Goal: Task Accomplishment & Management: Manage account settings

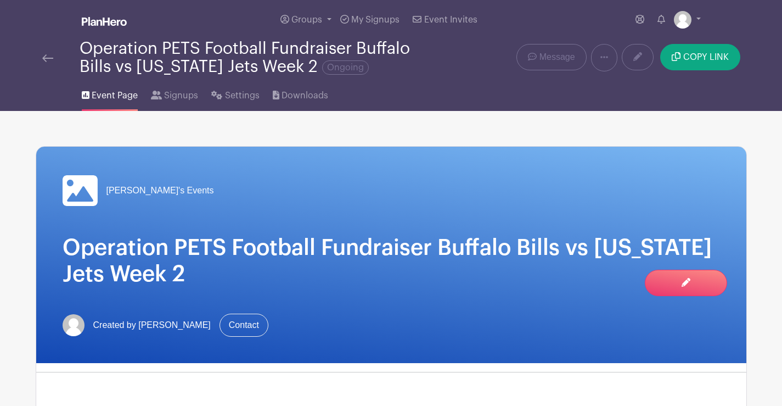
click at [48, 57] on img at bounding box center [47, 58] width 11 height 8
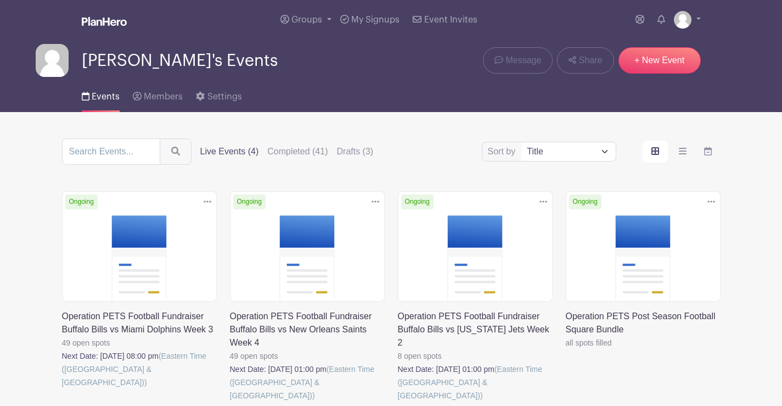
click at [210, 205] on icon at bounding box center [208, 201] width 8 height 9
click at [680, 149] on icon "order and view" at bounding box center [683, 151] width 8 height 9
click at [0, 0] on input "order and view" at bounding box center [0, 0] width 0 height 0
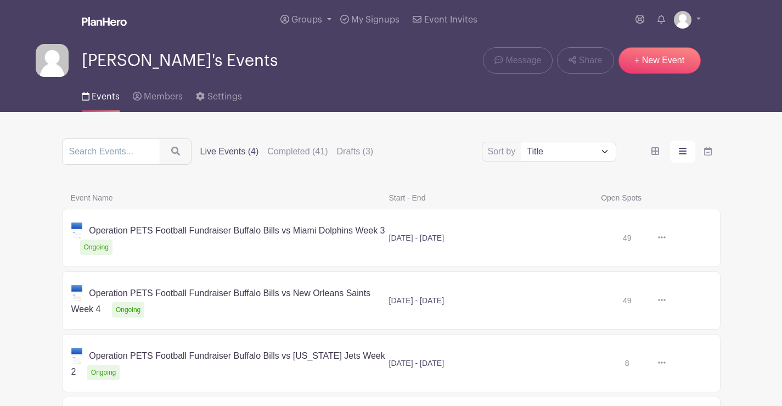
click at [663, 238] on icon at bounding box center [662, 237] width 8 height 9
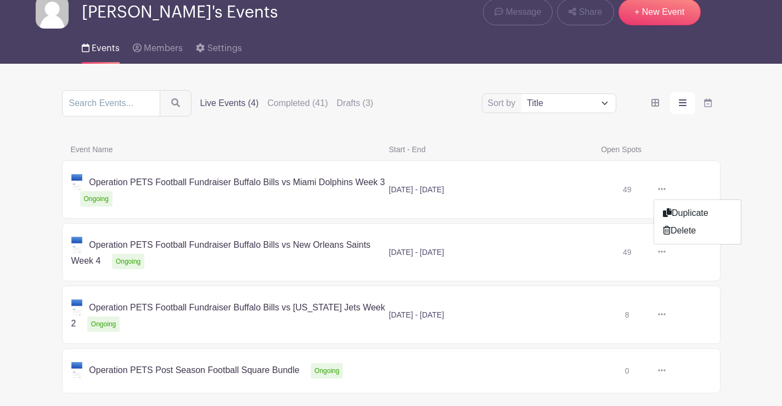
scroll to position [109, 0]
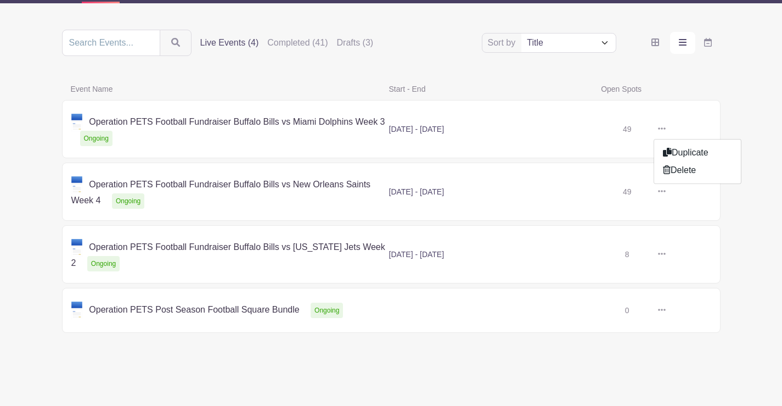
click at [655, 309] on link at bounding box center [662, 310] width 16 height 18
click at [666, 310] on link at bounding box center [666, 310] width 0 height 0
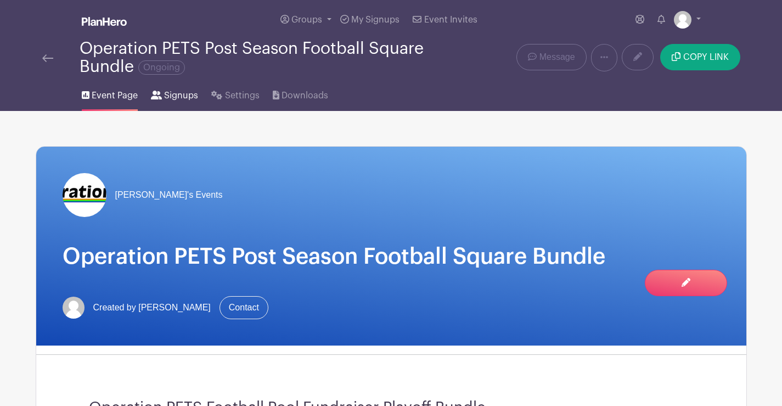
click at [192, 97] on span "Signups" at bounding box center [181, 95] width 34 height 13
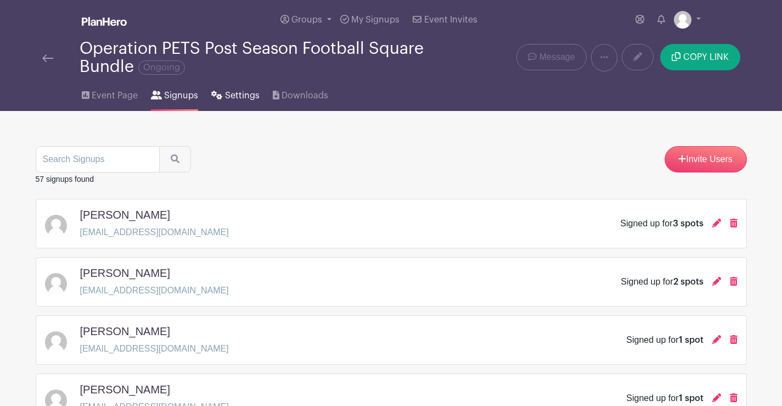
click at [223, 93] on link "Settings" at bounding box center [235, 93] width 48 height 35
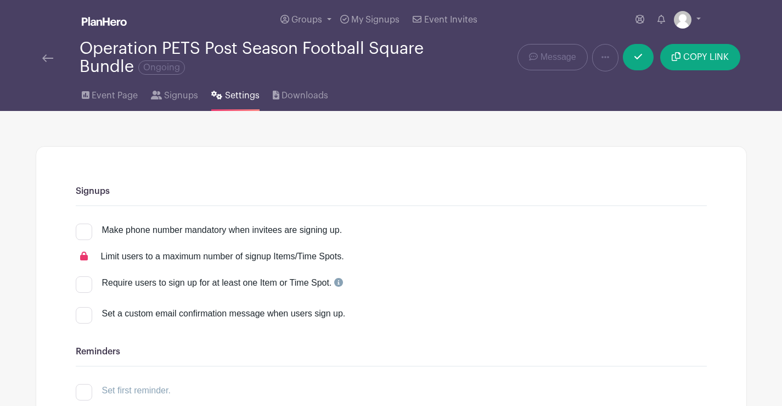
click at [48, 54] on img at bounding box center [47, 58] width 11 height 8
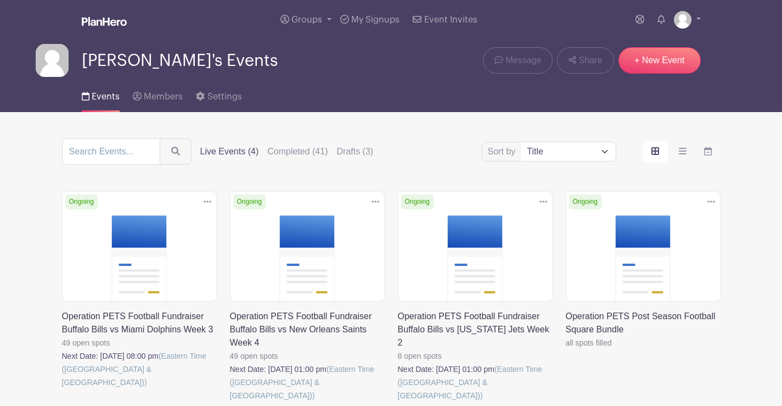
click at [212, 198] on link at bounding box center [207, 202] width 16 height 18
click at [177, 223] on link "Duplicate" at bounding box center [171, 226] width 87 height 18
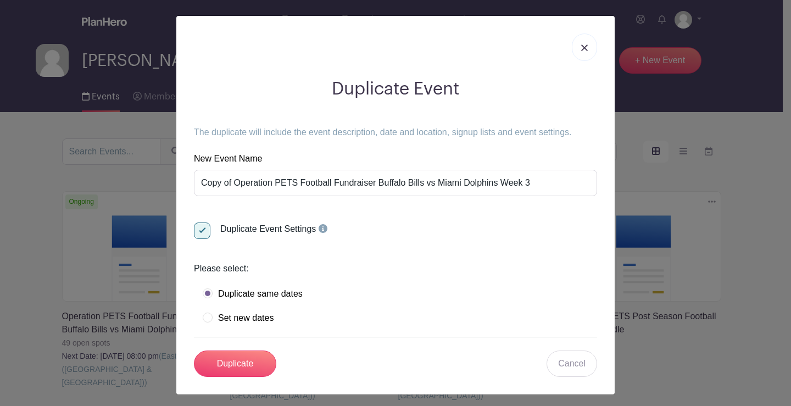
click at [585, 51] on link at bounding box center [584, 46] width 25 height 27
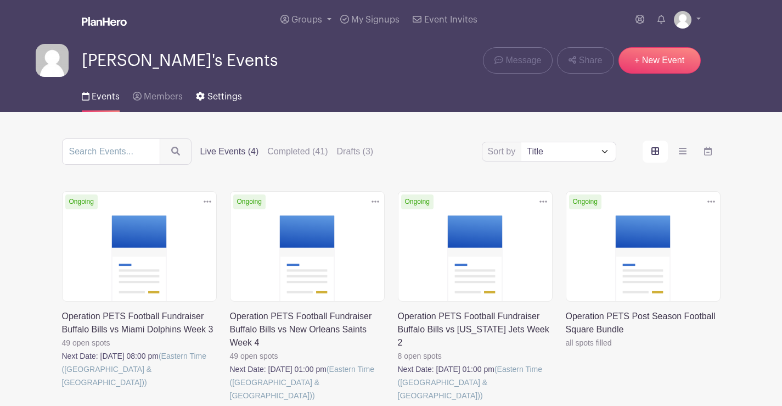
click at [234, 99] on span "Settings" at bounding box center [225, 96] width 35 height 9
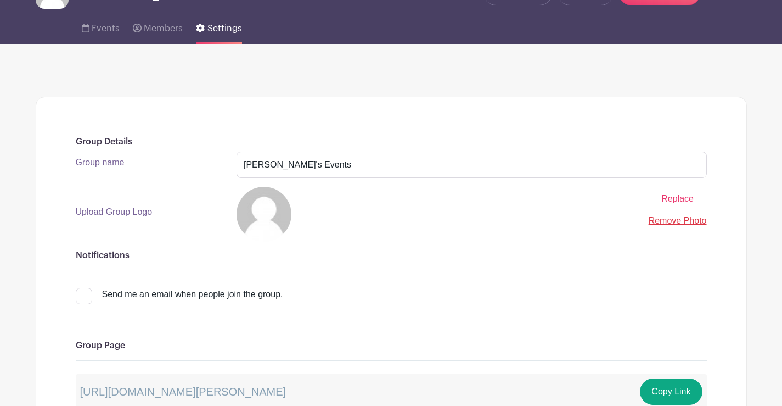
scroll to position [55, 0]
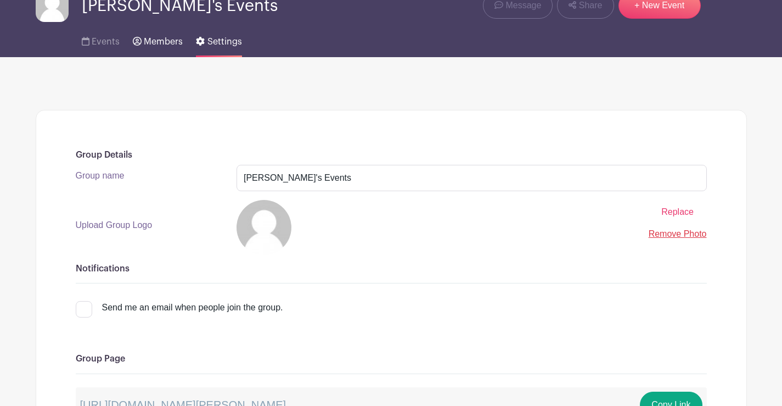
click at [146, 50] on link "Members" at bounding box center [158, 39] width 50 height 35
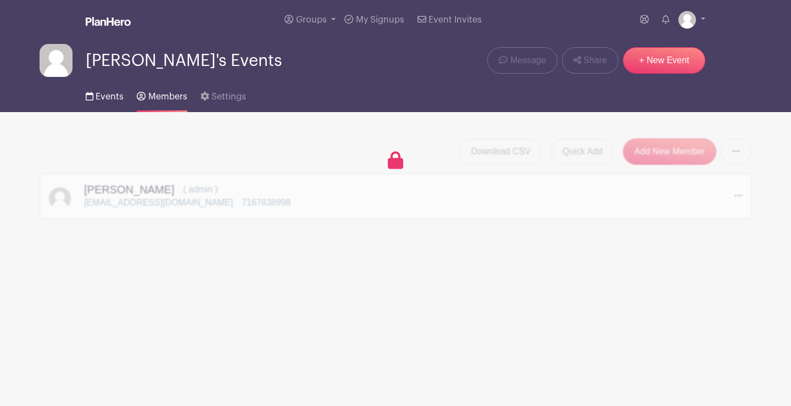
click at [105, 93] on span "Events" at bounding box center [110, 96] width 28 height 9
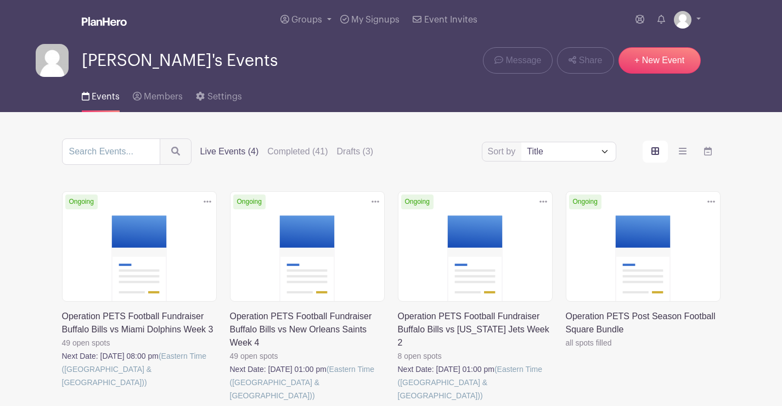
click at [208, 199] on icon at bounding box center [208, 201] width 8 height 9
click at [187, 222] on link "Duplicate" at bounding box center [171, 226] width 87 height 18
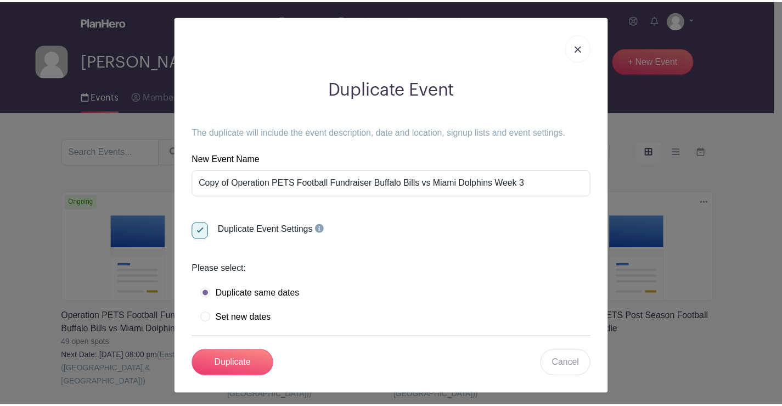
scroll to position [4, 0]
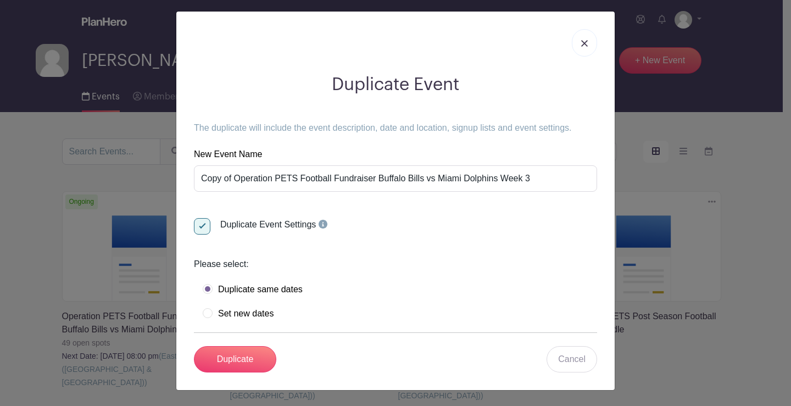
click at [584, 42] on link at bounding box center [584, 42] width 25 height 27
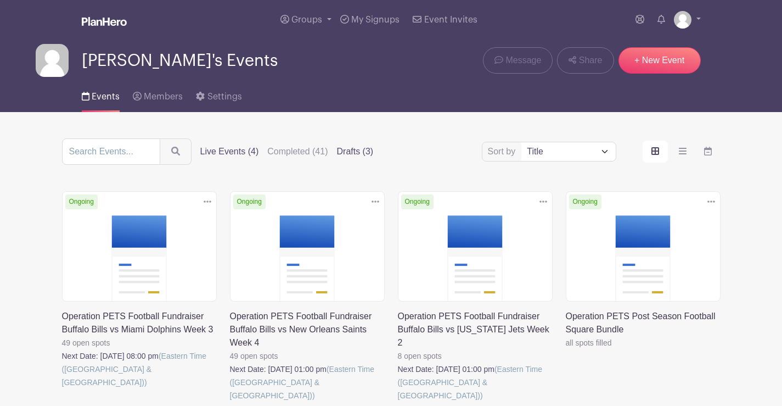
click at [348, 157] on label "Drafts (3)" at bounding box center [355, 151] width 37 height 13
click at [0, 0] on input "Drafts (3)" at bounding box center [0, 0] width 0 height 0
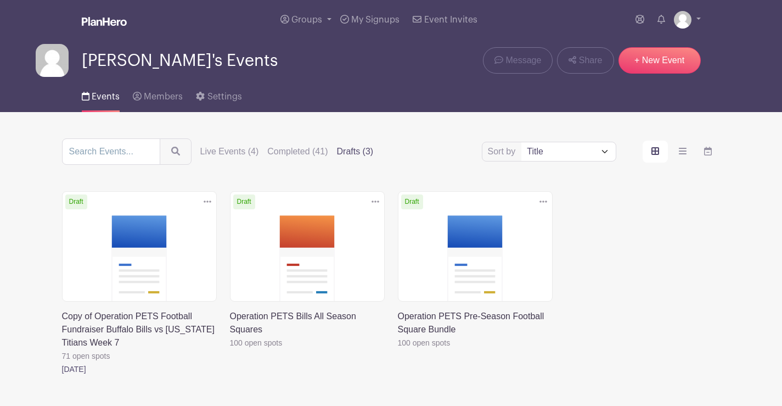
click at [230, 349] on link at bounding box center [230, 349] width 0 height 0
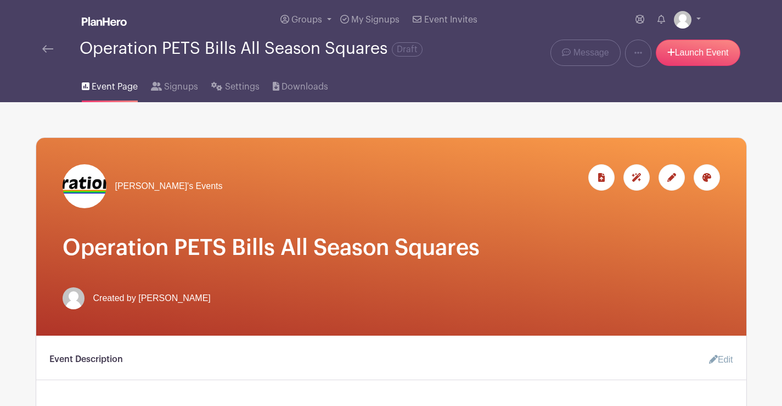
click at [47, 43] on link at bounding box center [47, 48] width 11 height 13
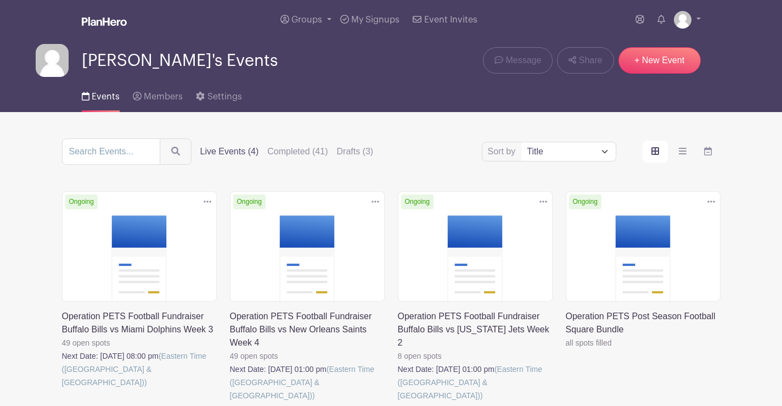
click at [62, 389] on link at bounding box center [62, 389] width 0 height 0
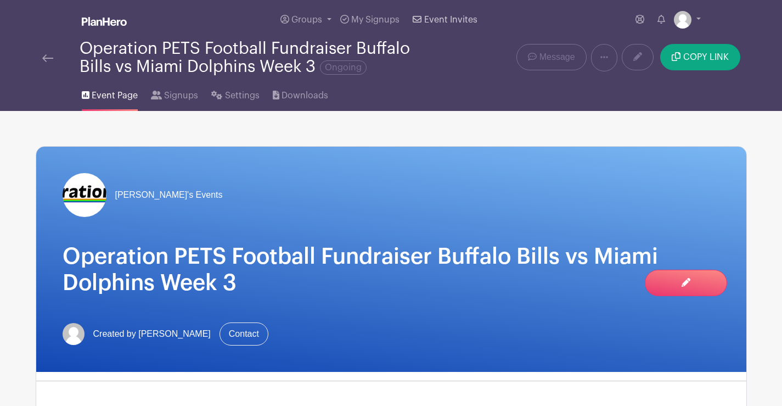
click at [440, 18] on span "Event Invites" at bounding box center [450, 19] width 53 height 9
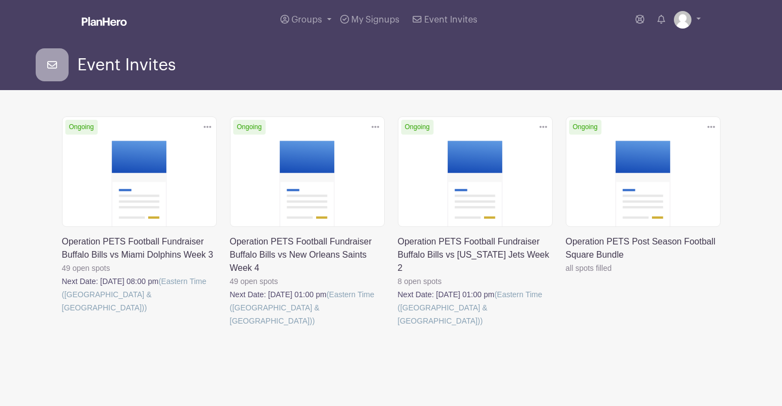
click at [211, 134] on link at bounding box center [207, 127] width 16 height 18
click at [192, 151] on link "Duplicate" at bounding box center [171, 151] width 87 height 18
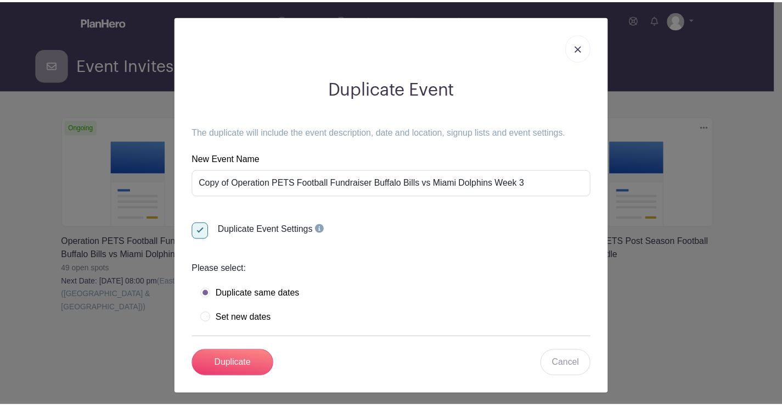
scroll to position [4, 0]
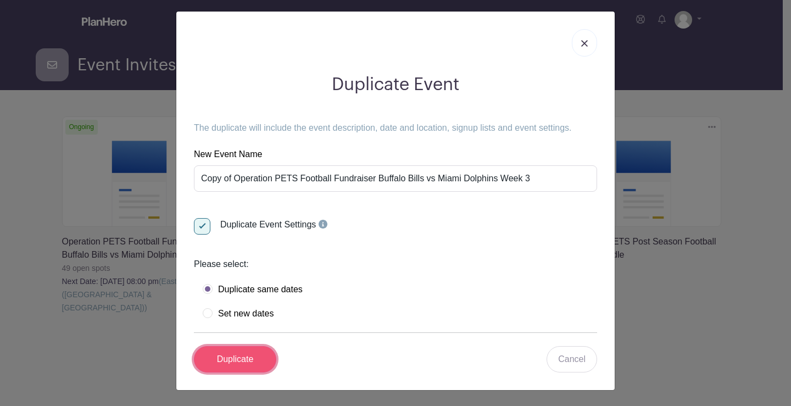
click at [250, 363] on input "Duplicate" at bounding box center [235, 359] width 82 height 26
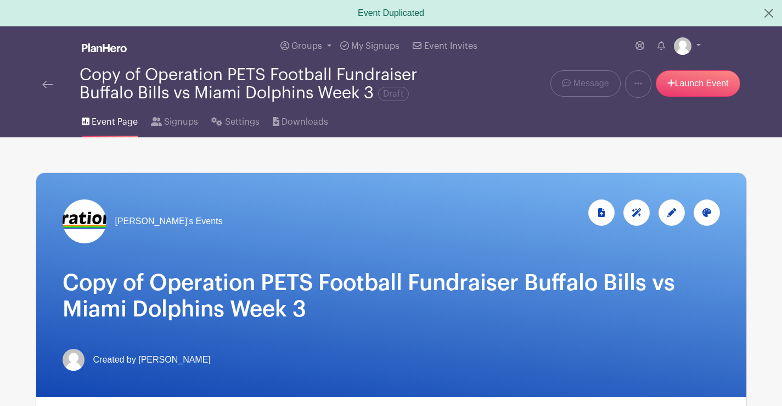
click at [51, 84] on img at bounding box center [47, 85] width 11 height 8
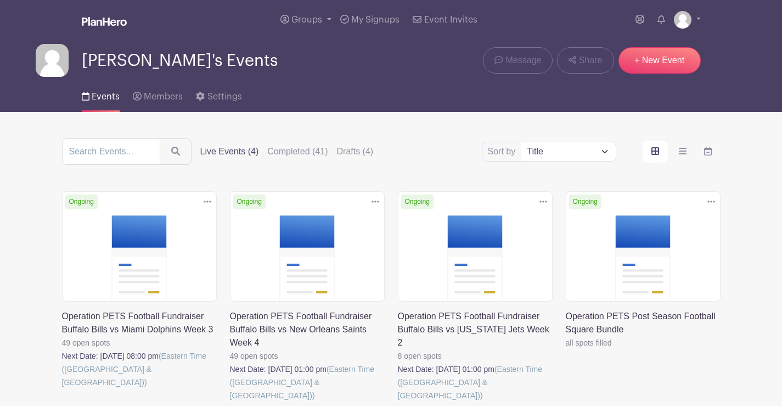
click at [62, 389] on link at bounding box center [62, 389] width 0 height 0
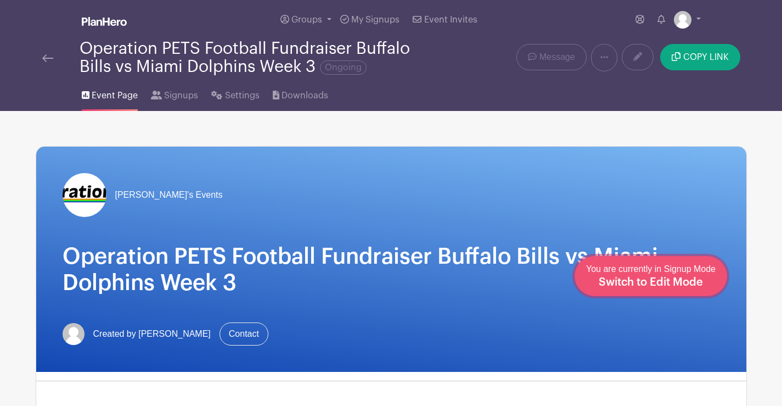
click at [664, 280] on span "Switch to Edit Mode" at bounding box center [651, 282] width 104 height 11
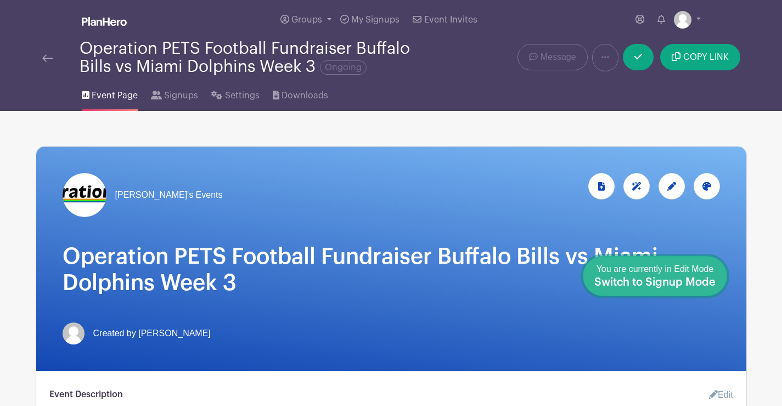
click at [709, 281] on span "Switch to Signup Mode" at bounding box center [655, 282] width 121 height 11
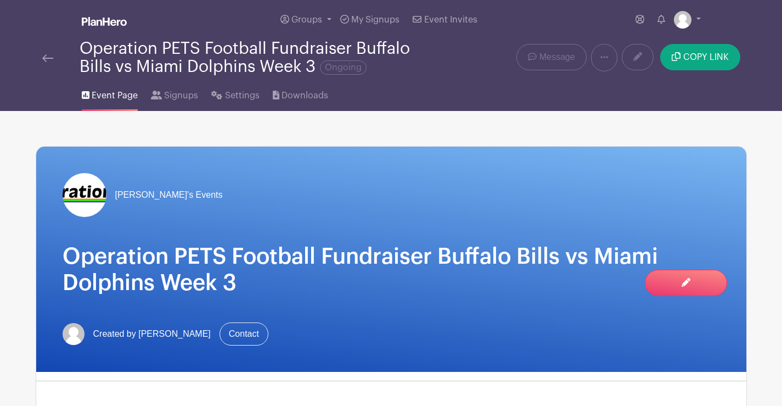
click at [185, 266] on h1 "Operation PETS Football Fundraiser Buffalo Bills vs Miami Dolphins Week 3" at bounding box center [392, 269] width 658 height 53
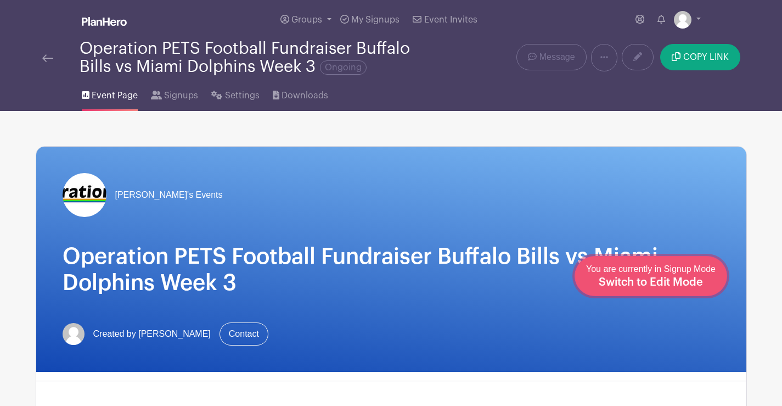
click at [677, 280] on span "Switch to Edit Mode" at bounding box center [651, 282] width 104 height 11
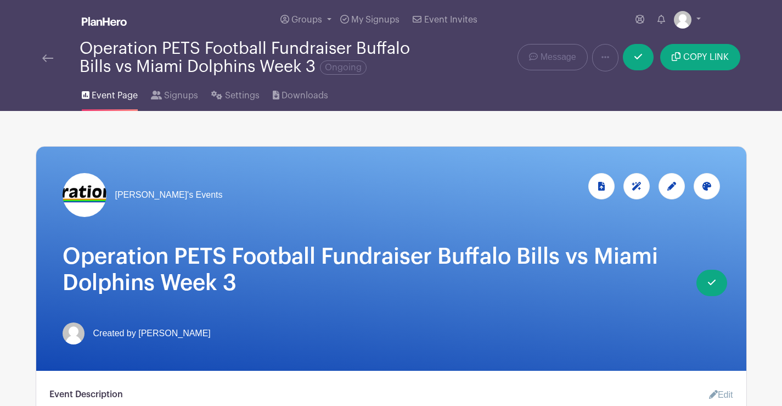
click at [605, 260] on h1 "Operation PETS Football Fundraiser Buffalo Bills vs Miami Dolphins Week 3" at bounding box center [392, 269] width 658 height 53
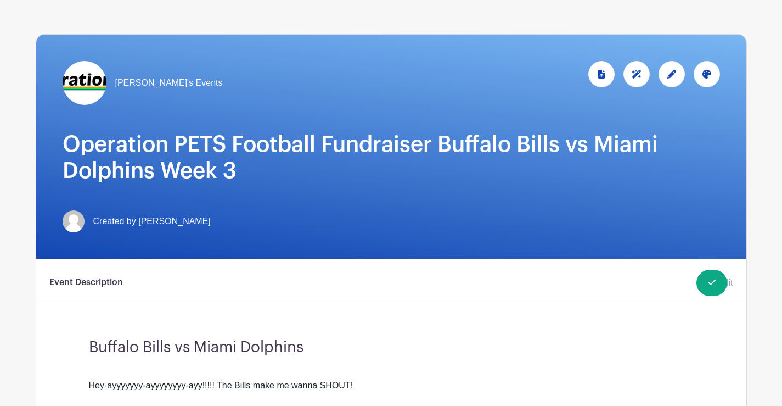
scroll to position [55, 0]
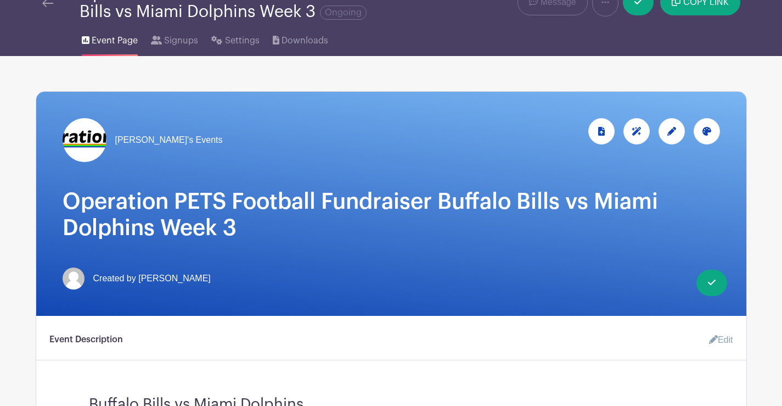
click at [724, 340] on link "Edit" at bounding box center [717, 340] width 33 height 22
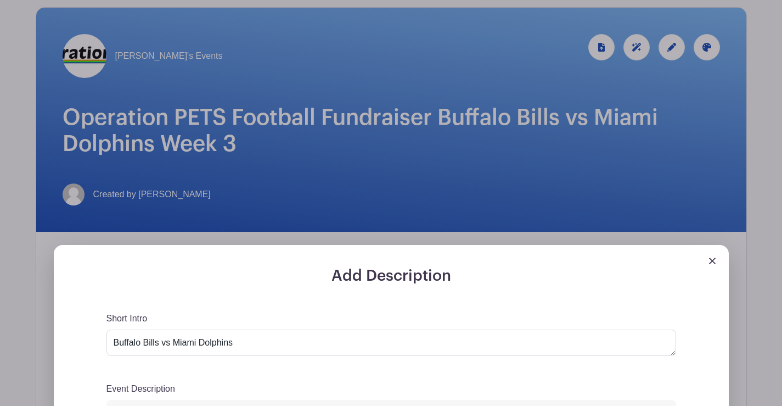
scroll to position [220, 0]
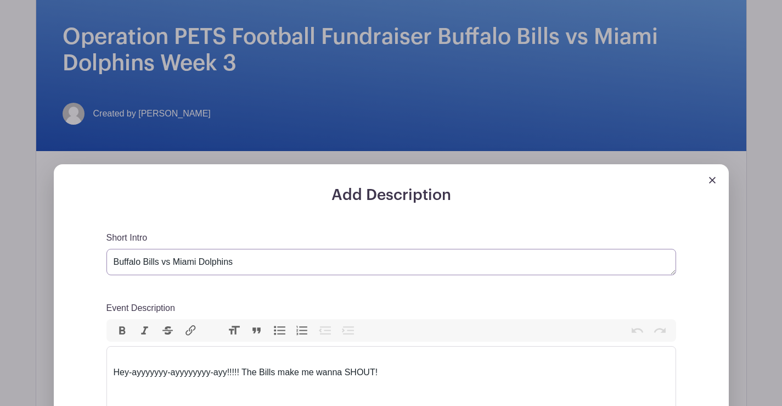
drag, startPoint x: 276, startPoint y: 263, endPoint x: 55, endPoint y: 272, distance: 221.5
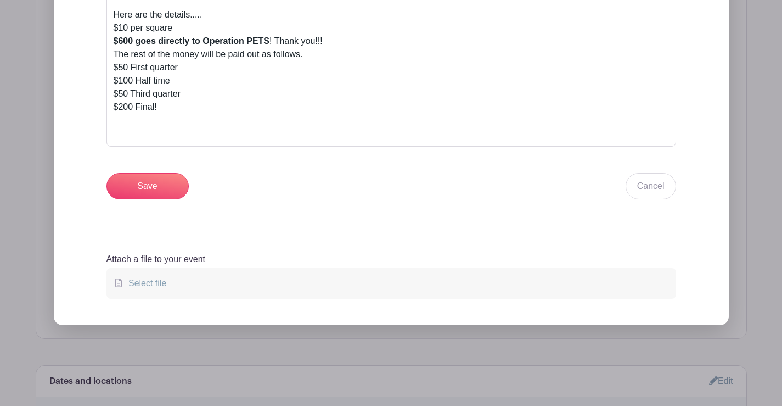
scroll to position [659, 0]
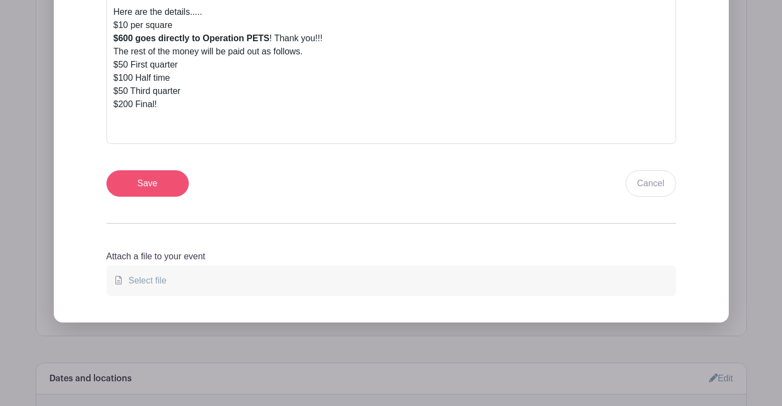
type textarea "lindas board"
click at [130, 186] on input "Save" at bounding box center [148, 183] width 82 height 26
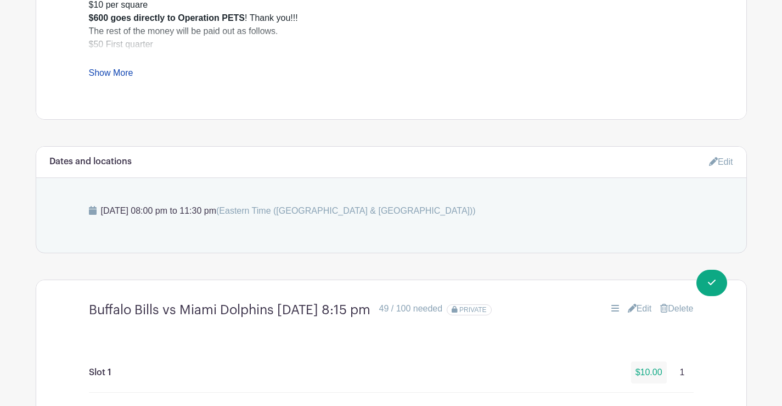
scroll to position [692, 0]
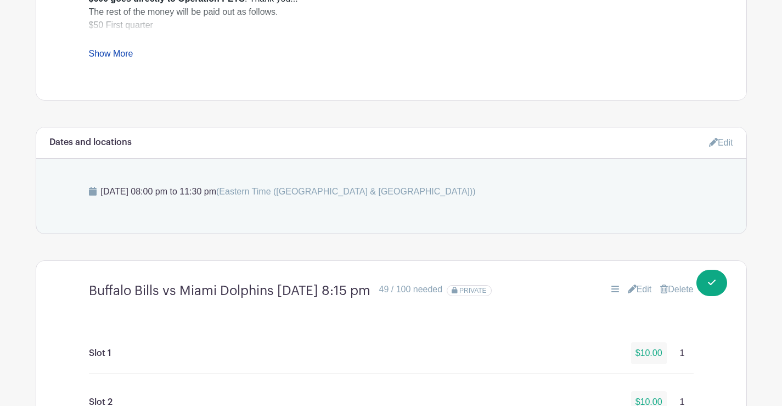
click at [119, 61] on link "Show More" at bounding box center [111, 56] width 44 height 14
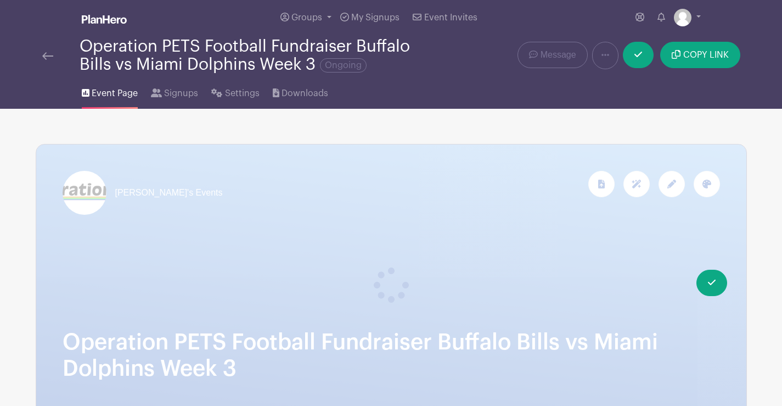
scroll to position [0, 0]
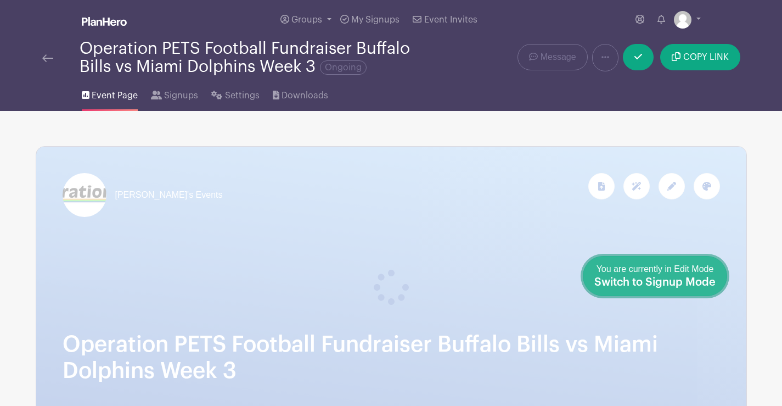
click at [712, 271] on span "You are currently in Edit Mode Switch to Signup Mode" at bounding box center [655, 275] width 121 height 23
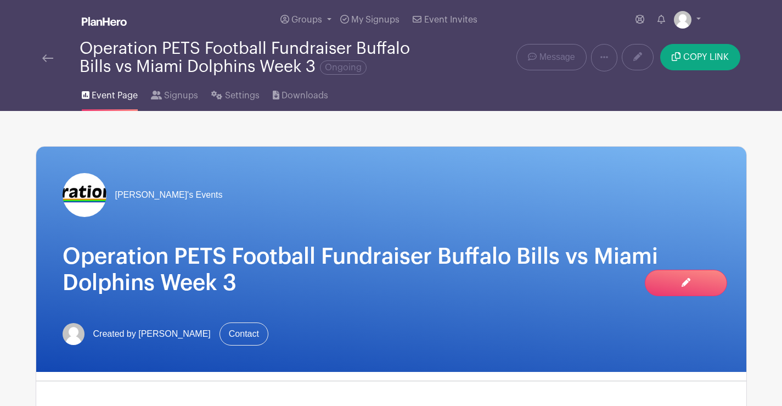
click at [208, 278] on h1 "Operation PETS Football Fundraiser Buffalo Bills vs Miami Dolphins Week 3" at bounding box center [392, 269] width 658 height 53
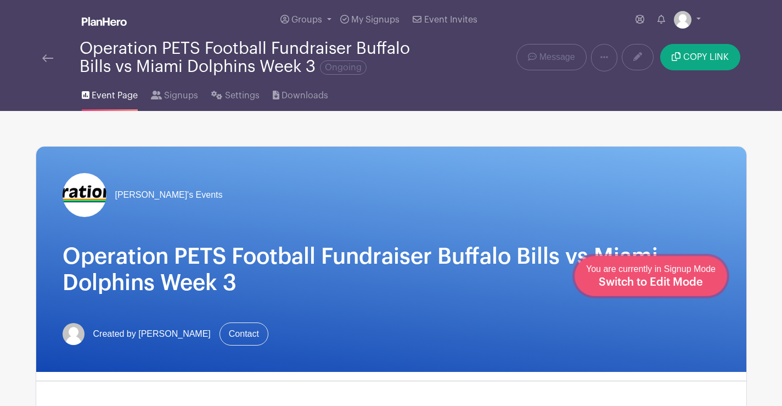
click at [685, 281] on span "Switch to Edit Mode" at bounding box center [651, 282] width 104 height 11
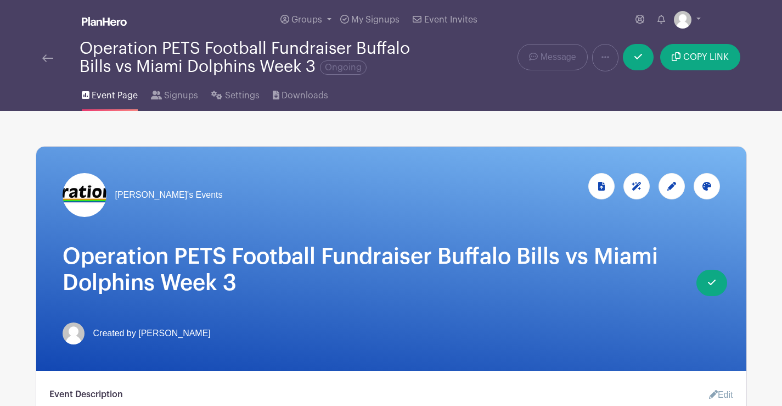
click at [674, 180] on div at bounding box center [672, 186] width 26 height 26
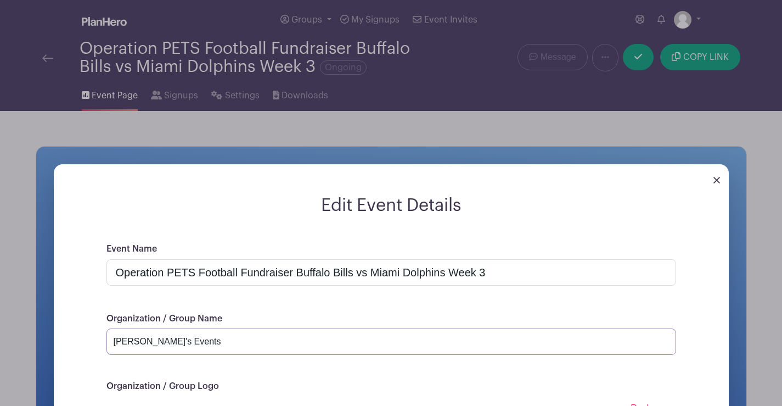
drag, startPoint x: 174, startPoint y: 348, endPoint x: 131, endPoint y: 346, distance: 42.9
click at [117, 349] on input "[PERSON_NAME]'s Events" at bounding box center [392, 341] width 570 height 26
drag, startPoint x: 110, startPoint y: 339, endPoint x: 180, endPoint y: 346, distance: 70.1
click at [180, 346] on input "[PERSON_NAME]'s Events" at bounding box center [392, 341] width 570 height 26
click at [161, 272] on input "Operation PETS Football Fundraiser Buffalo Bills vs Miami Dolphins Week 3" at bounding box center [392, 272] width 570 height 26
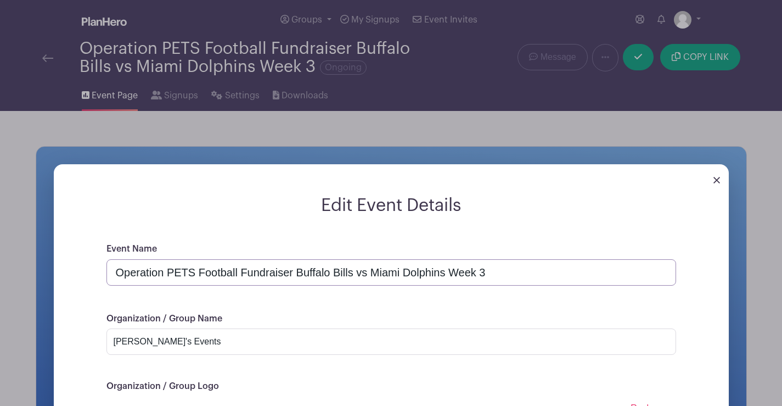
drag, startPoint x: 119, startPoint y: 272, endPoint x: 578, endPoint y: 289, distance: 459.4
click at [616, 283] on input "Operation PETS Football Fundraiser Buffalo Bills vs Miami Dolphins Week 3" at bounding box center [392, 272] width 570 height 26
paste input "[PERSON_NAME]'s Events"
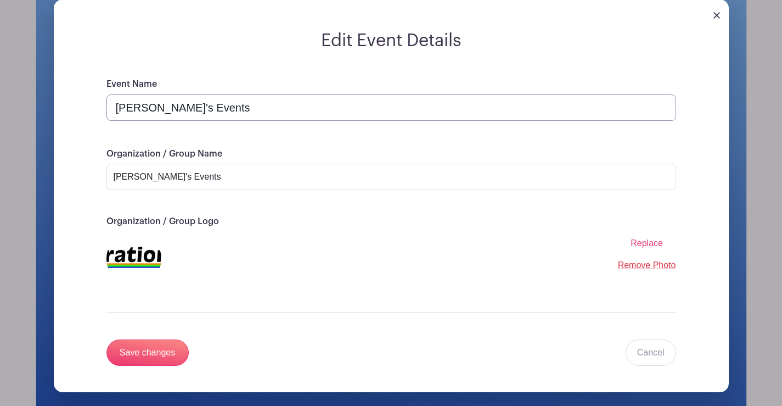
scroll to position [384, 0]
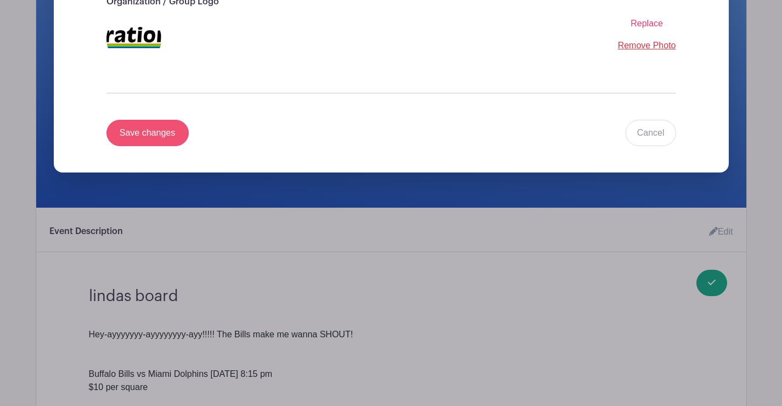
type input "[PERSON_NAME]'s Events"
click at [122, 127] on input "Save changes" at bounding box center [148, 133] width 82 height 26
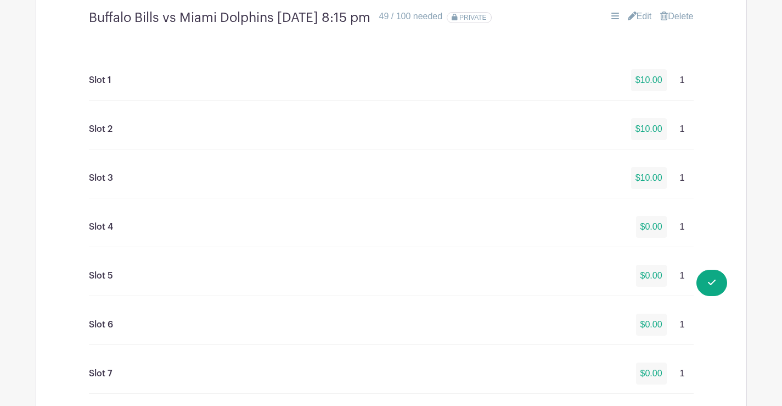
scroll to position [905, 0]
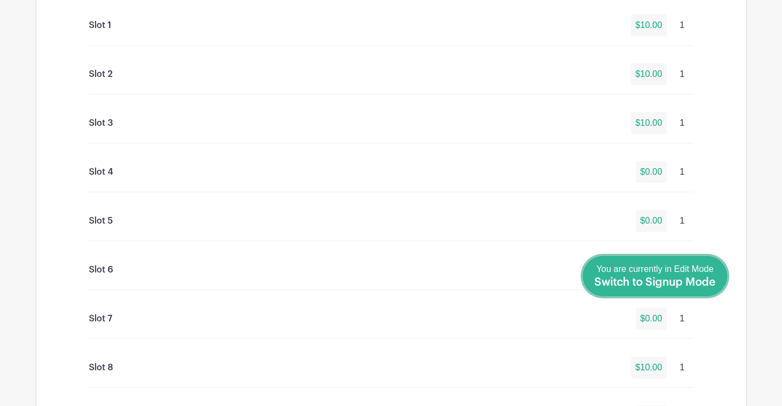
click at [722, 287] on link "Done Editing You are currently in Edit Mode Switch to Signup Mode" at bounding box center [655, 276] width 144 height 40
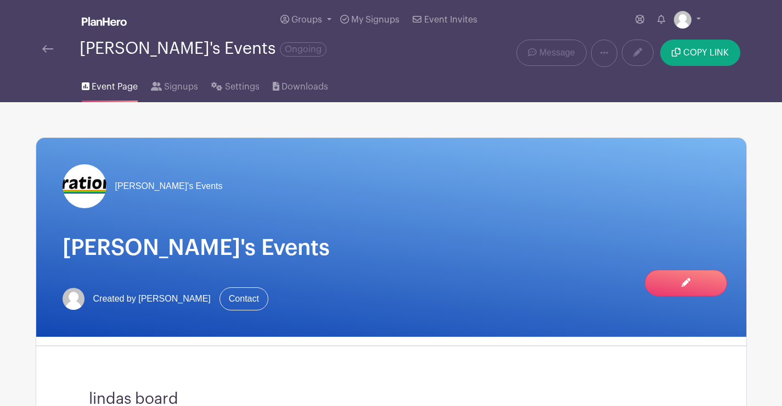
click at [46, 45] on img at bounding box center [47, 49] width 11 height 8
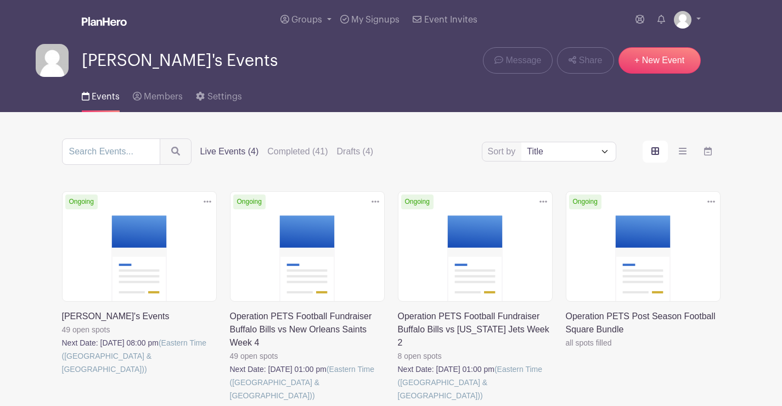
click at [208, 205] on icon at bounding box center [208, 201] width 8 height 9
click at [184, 226] on link "Duplicate" at bounding box center [171, 226] width 87 height 18
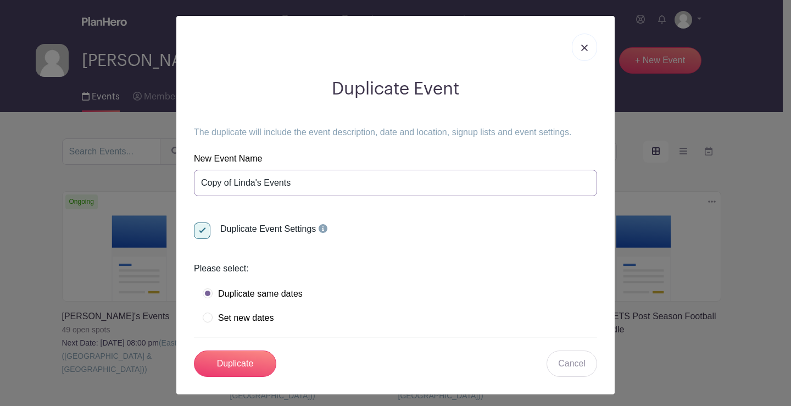
drag, startPoint x: 289, startPoint y: 181, endPoint x: 305, endPoint y: 171, distance: 19.2
click at [285, 175] on input "Copy of Linda's Events" at bounding box center [395, 183] width 403 height 26
click at [245, 368] on input "Duplicate" at bounding box center [235, 363] width 82 height 26
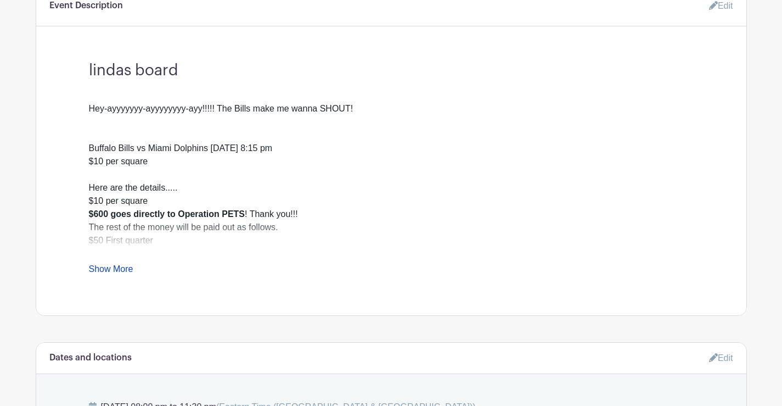
scroll to position [439, 0]
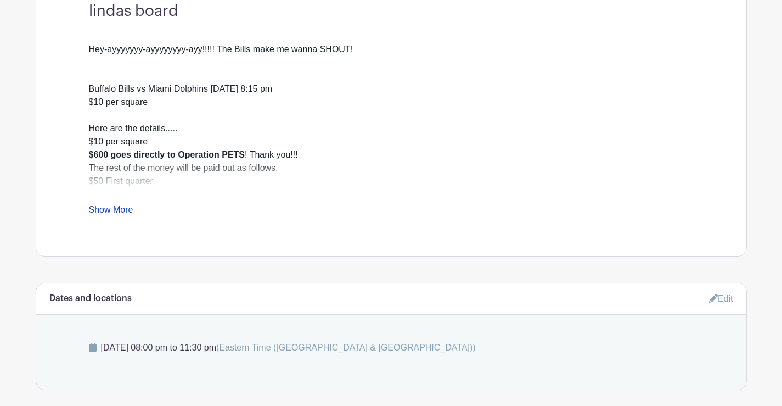
click at [729, 298] on link "Edit" at bounding box center [721, 298] width 24 height 18
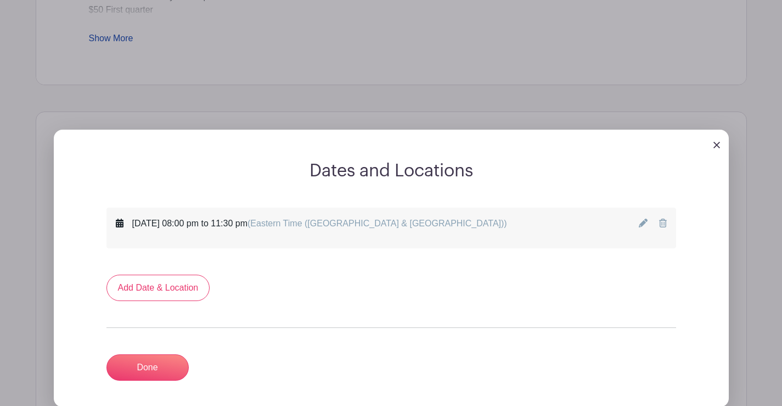
scroll to position [549, 0]
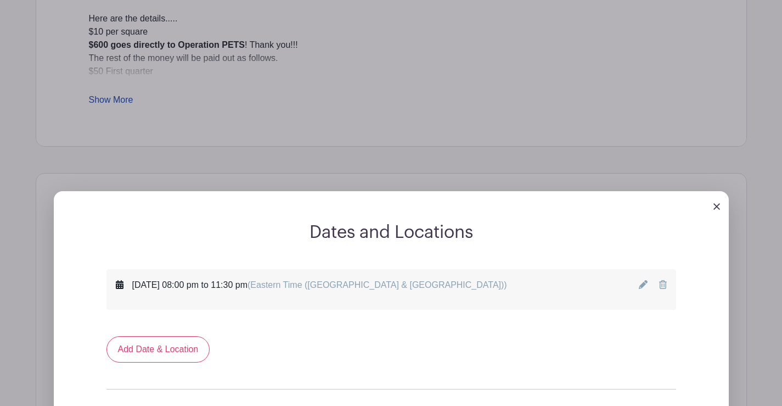
click at [713, 206] on div at bounding box center [391, 206] width 675 height 31
click at [719, 208] on img at bounding box center [717, 206] width 7 height 7
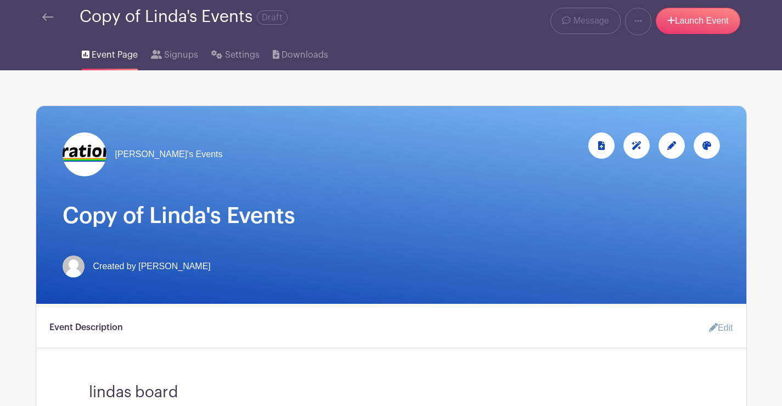
scroll to position [0, 0]
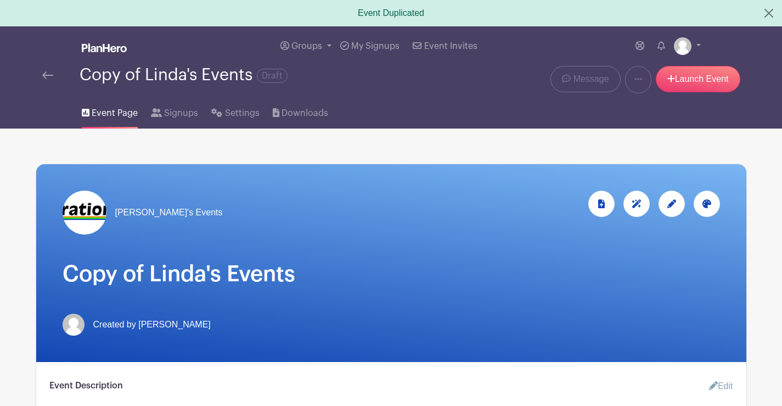
click at [49, 71] on link at bounding box center [47, 75] width 11 height 13
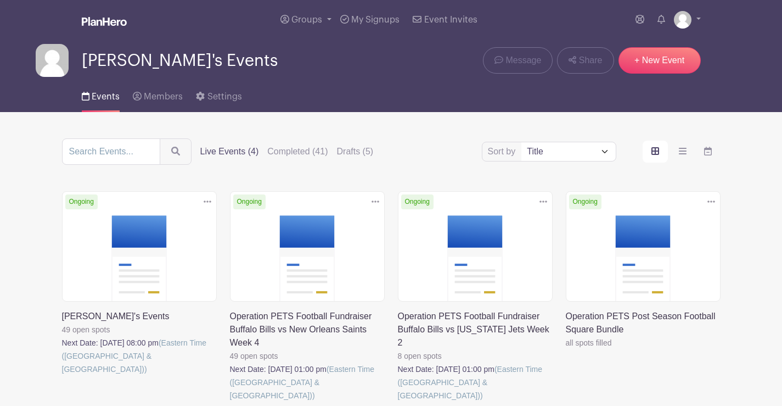
click at [204, 203] on icon at bounding box center [208, 201] width 8 height 9
click at [62, 376] on link at bounding box center [62, 376] width 0 height 0
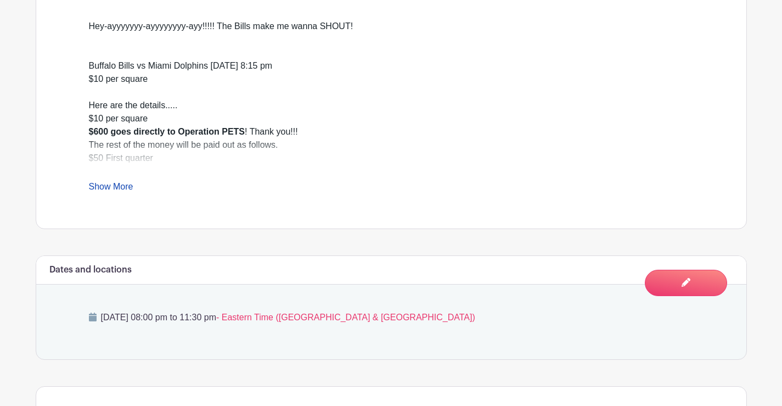
scroll to position [412, 0]
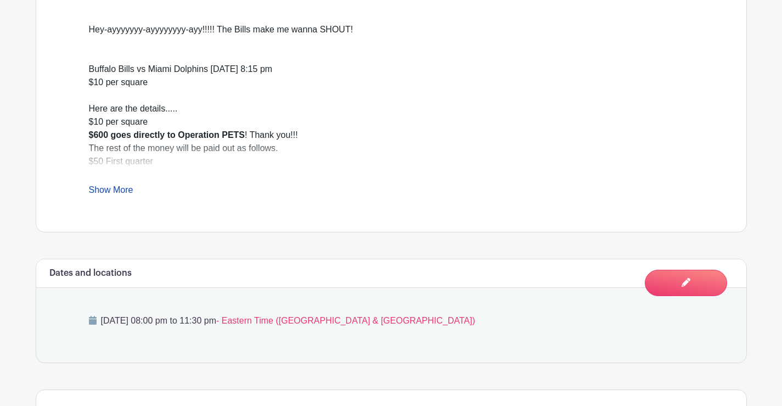
click at [100, 184] on div "Hey-ayyyyyyy-ayyyyyyyy-ayy!!!!! The Bills make me wanna SHOUT! Buffalo Bills vs…" at bounding box center [391, 103] width 605 height 187
click at [105, 191] on link "Show More" at bounding box center [111, 192] width 44 height 14
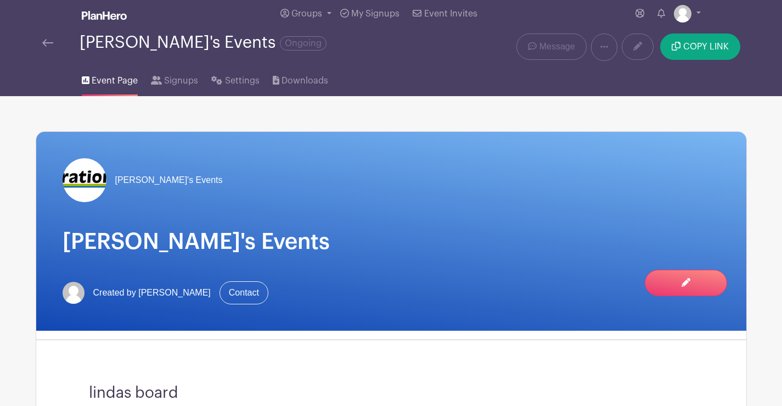
scroll to position [0, 0]
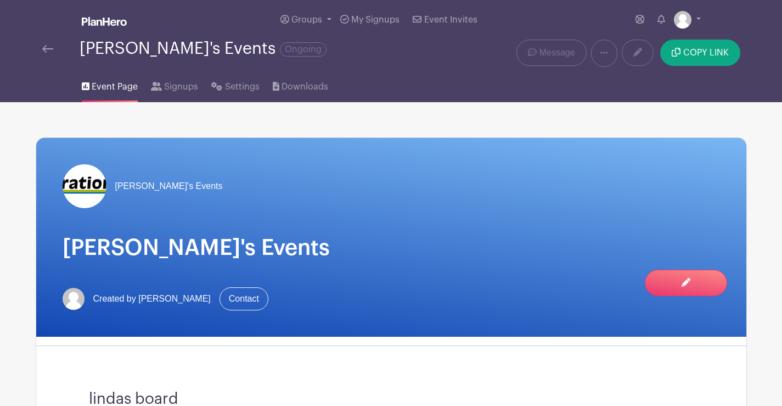
click at [44, 47] on img at bounding box center [47, 49] width 11 height 8
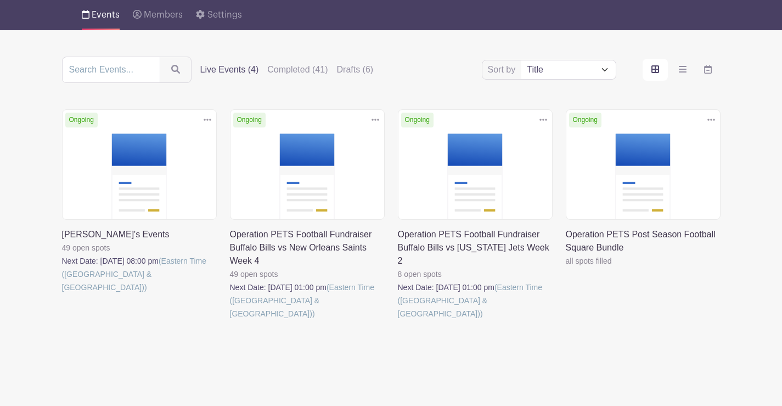
scroll to position [82, 0]
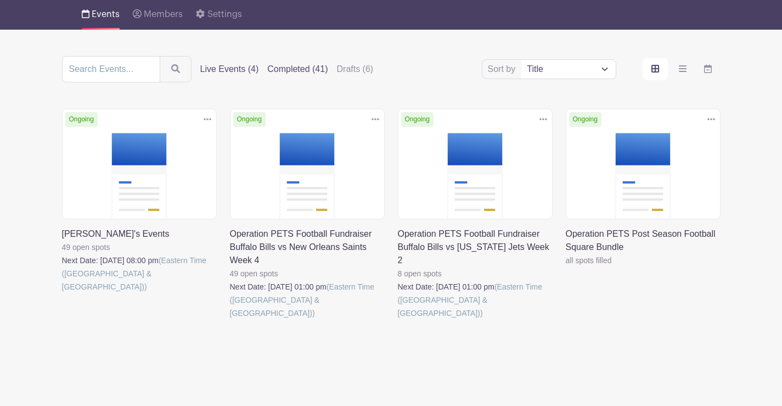
click at [294, 74] on label "Completed (41)" at bounding box center [297, 69] width 60 height 13
click at [0, 0] on input "Completed (41)" at bounding box center [0, 0] width 0 height 0
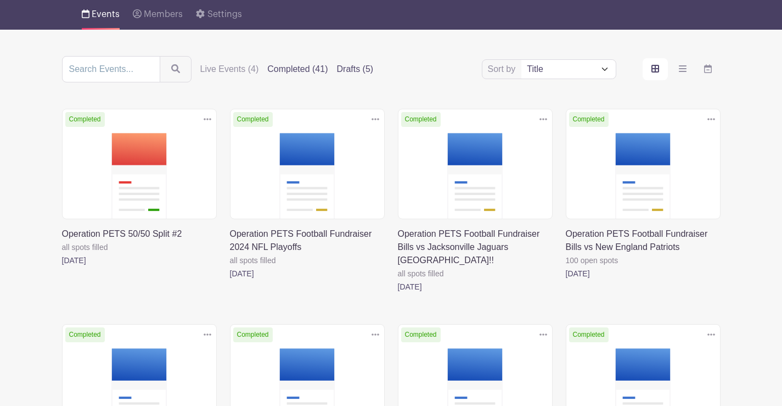
click at [373, 72] on label "Drafts (5)" at bounding box center [355, 69] width 37 height 13
click at [0, 0] on input "Drafts (5)" at bounding box center [0, 0] width 0 height 0
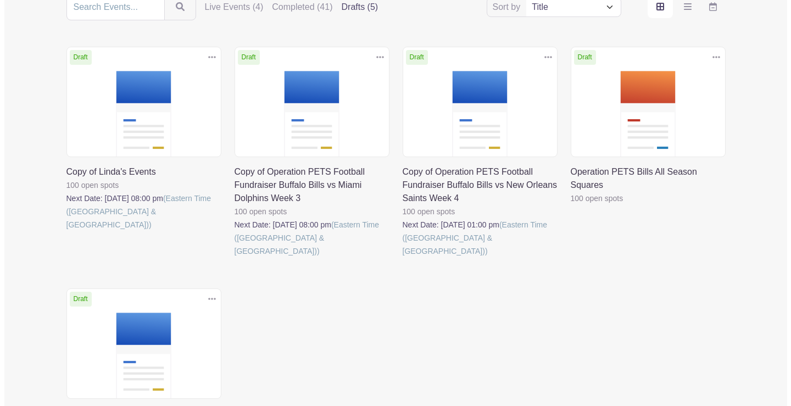
scroll to position [137, 0]
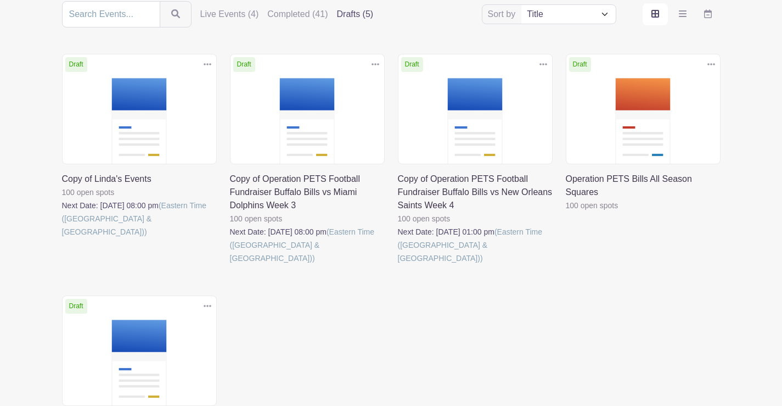
click at [376, 64] on icon at bounding box center [376, 64] width 8 height 2
click at [363, 87] on link "Duplicate" at bounding box center [340, 89] width 87 height 18
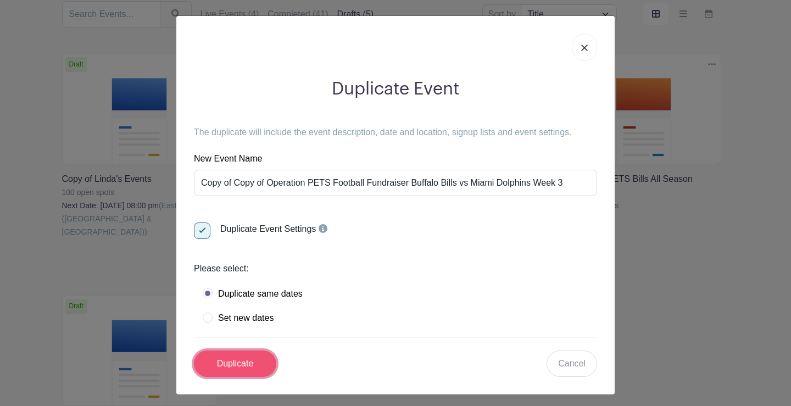
click at [255, 361] on input "Duplicate" at bounding box center [235, 363] width 82 height 26
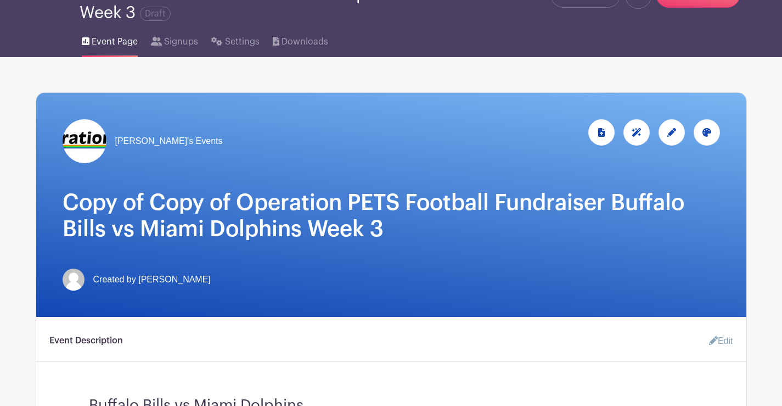
scroll to position [55, 0]
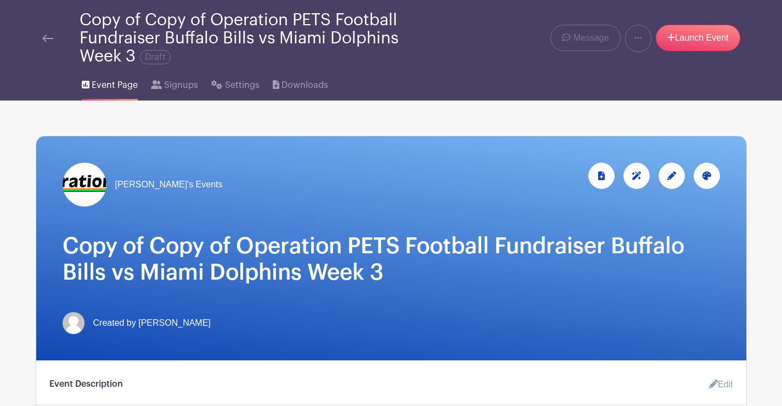
click at [46, 39] on img at bounding box center [47, 39] width 11 height 8
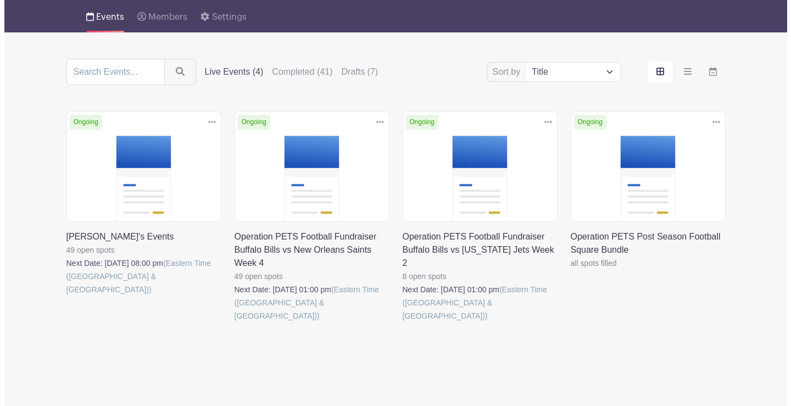
scroll to position [82, 0]
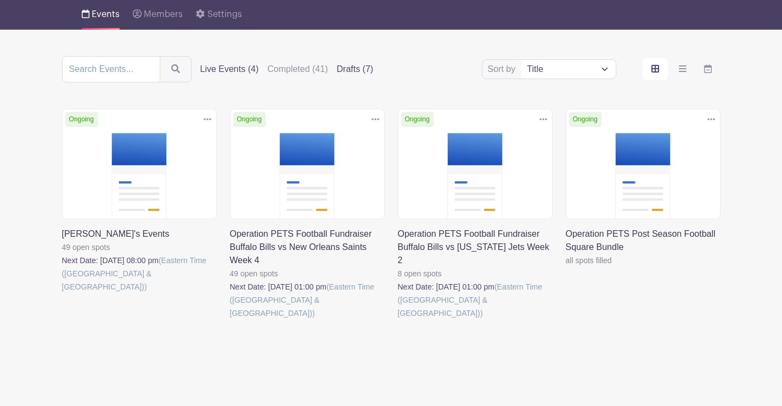
click at [340, 70] on label "Drafts (7)" at bounding box center [355, 69] width 37 height 13
click at [0, 0] on input "Drafts (7)" at bounding box center [0, 0] width 0 height 0
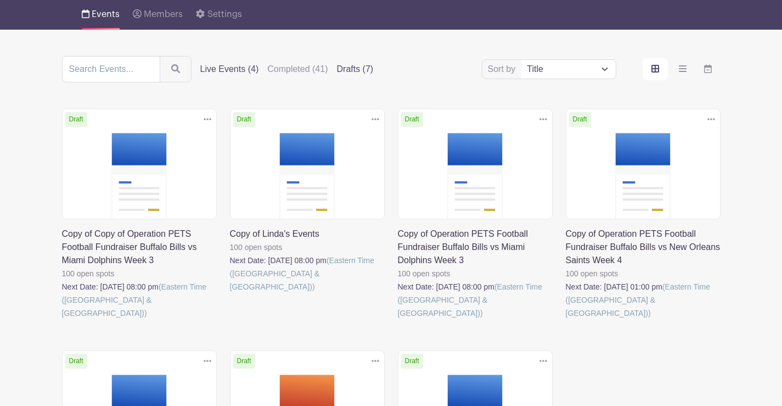
click at [219, 71] on label "Live Events (4)" at bounding box center [229, 69] width 59 height 13
click at [0, 0] on input "Live Events (4)" at bounding box center [0, 0] width 0 height 0
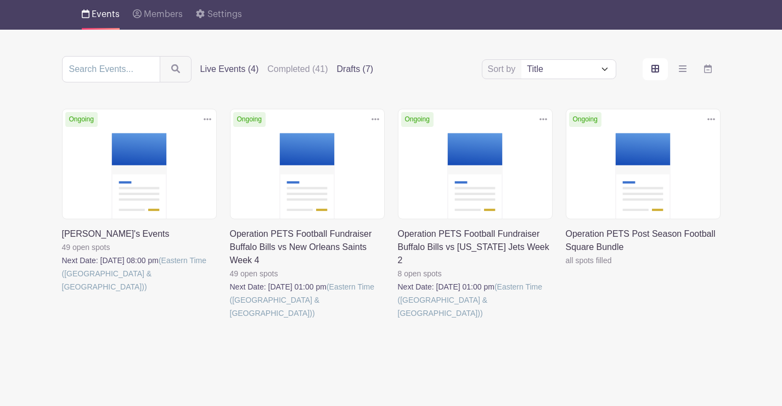
click at [353, 70] on label "Drafts (7)" at bounding box center [355, 69] width 37 height 13
click at [0, 0] on input "Drafts (7)" at bounding box center [0, 0] width 0 height 0
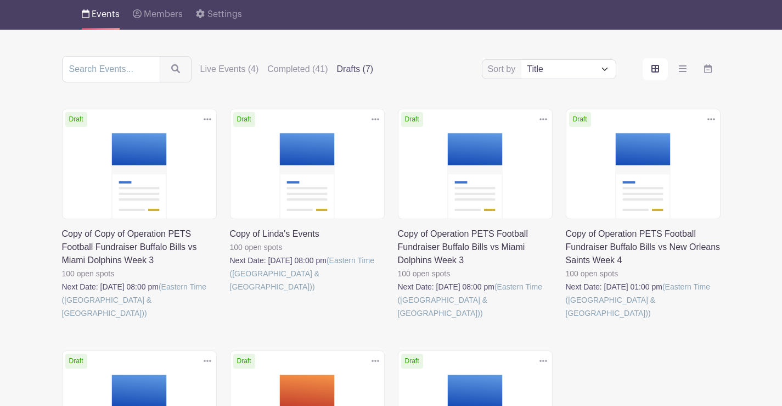
click at [201, 119] on link at bounding box center [207, 119] width 16 height 18
click at [173, 163] on link "Delete" at bounding box center [171, 161] width 87 height 18
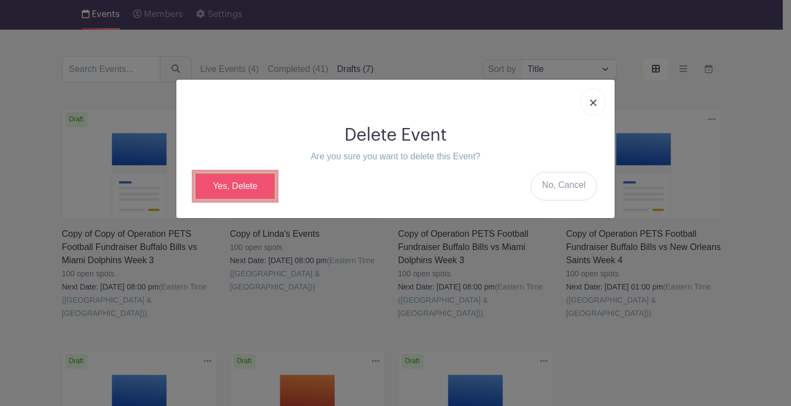
click at [247, 186] on link "Yes, Delete" at bounding box center [235, 186] width 82 height 29
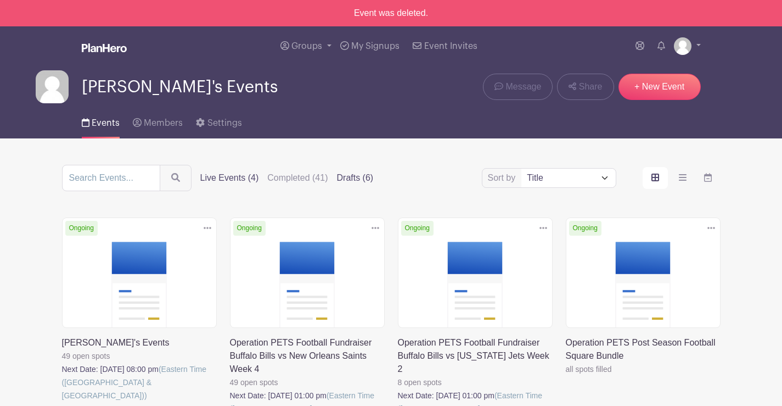
click at [343, 178] on label "Drafts (6)" at bounding box center [355, 177] width 37 height 13
click at [0, 0] on input "Drafts (6)" at bounding box center [0, 0] width 0 height 0
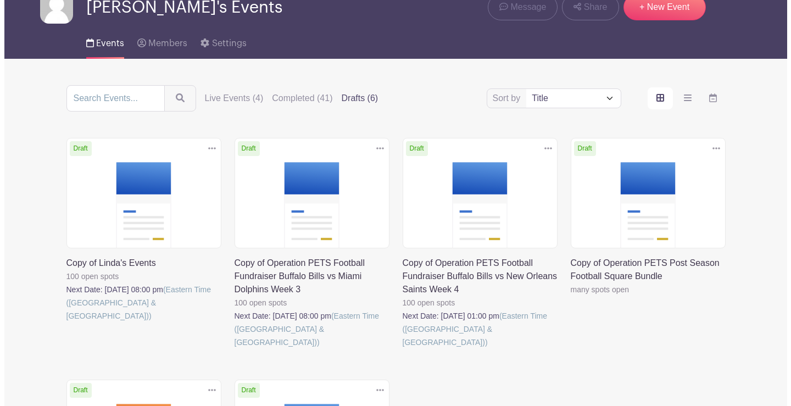
scroll to position [110, 0]
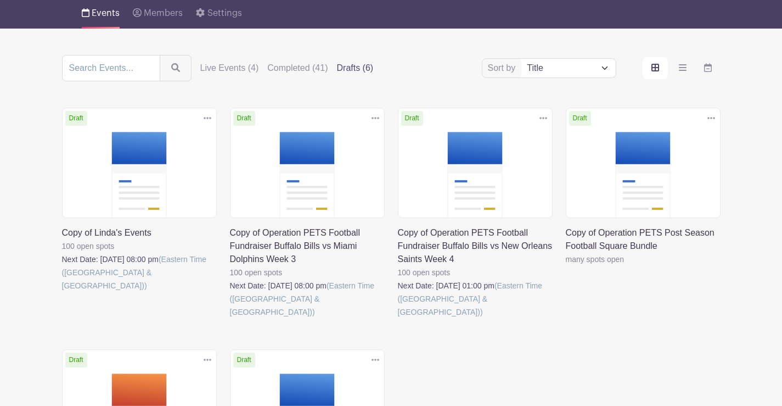
click at [212, 120] on link at bounding box center [207, 118] width 16 height 18
click at [172, 157] on link "Delete" at bounding box center [171, 160] width 87 height 18
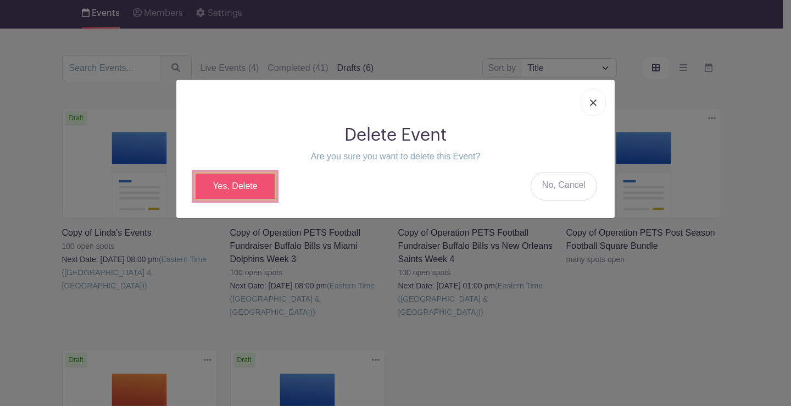
click at [253, 181] on link "Yes, Delete" at bounding box center [235, 186] width 82 height 29
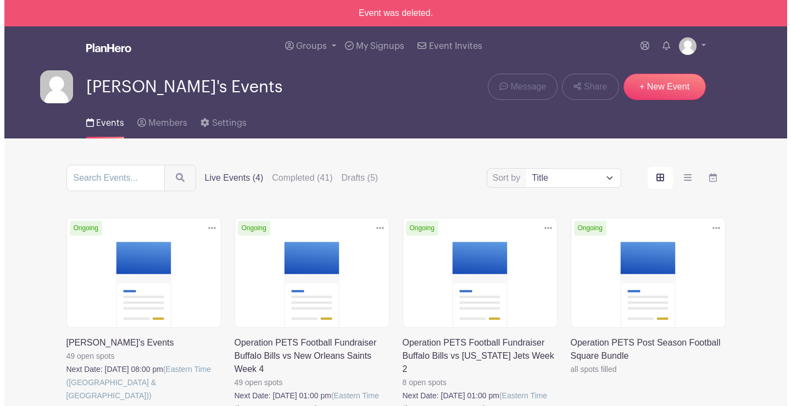
scroll to position [109, 0]
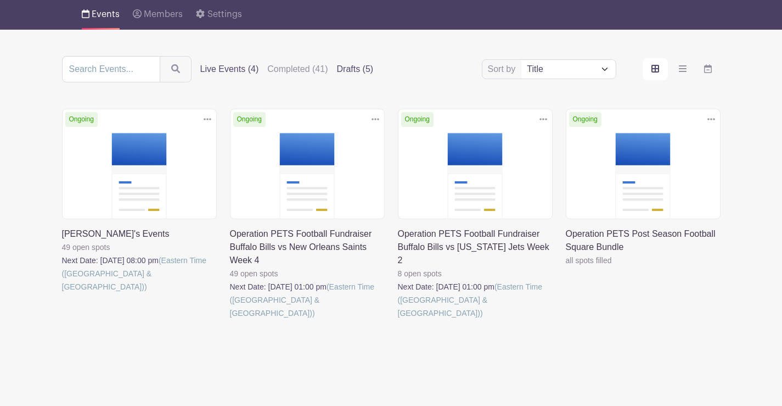
click at [355, 67] on label "Drafts (5)" at bounding box center [355, 69] width 37 height 13
click at [0, 0] on input "Drafts (5)" at bounding box center [0, 0] width 0 height 0
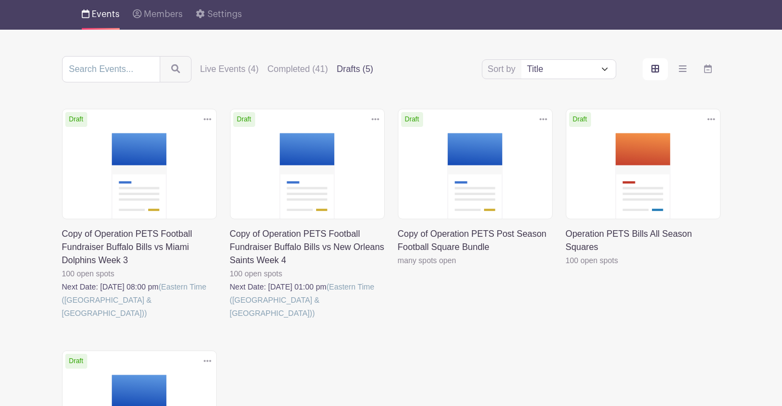
click at [210, 120] on icon at bounding box center [208, 119] width 8 height 2
click at [171, 164] on link "Delete" at bounding box center [171, 161] width 87 height 18
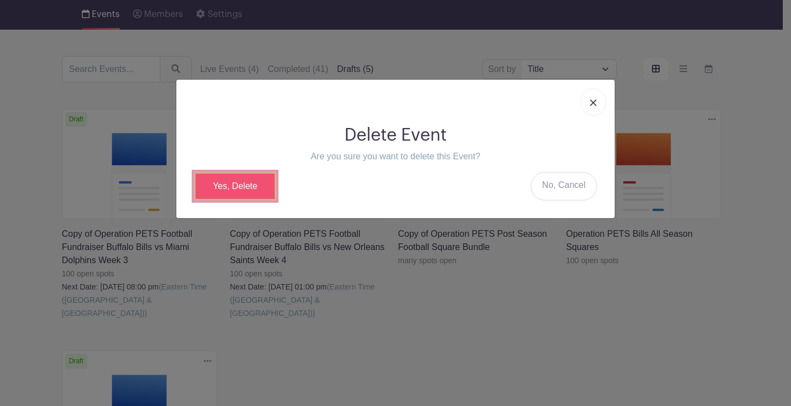
click at [228, 182] on link "Yes, Delete" at bounding box center [235, 186] width 82 height 29
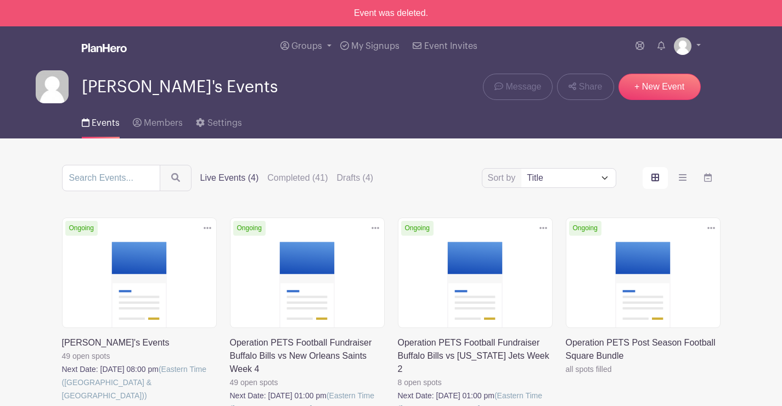
click at [199, 228] on link at bounding box center [207, 228] width 16 height 18
click at [237, 177] on label "Live Events (4)" at bounding box center [229, 177] width 59 height 13
click at [0, 0] on input "Live Events (4)" at bounding box center [0, 0] width 0 height 0
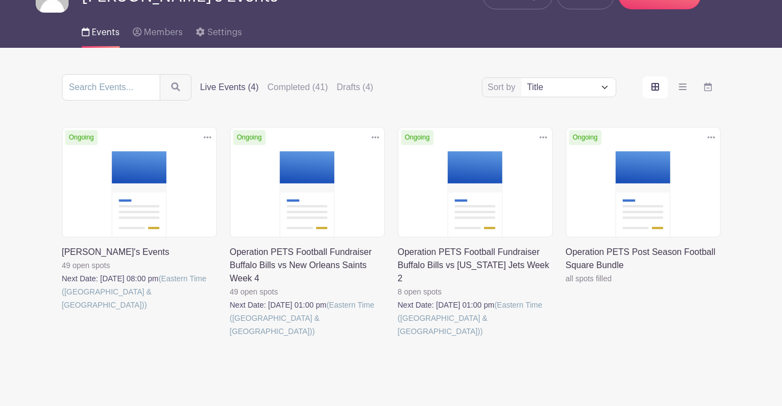
scroll to position [109, 0]
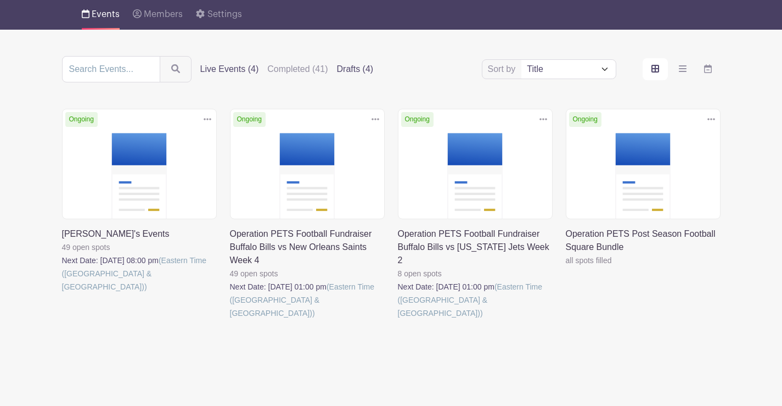
click at [352, 70] on label "Drafts (4)" at bounding box center [355, 69] width 37 height 13
click at [0, 0] on input "Drafts (4)" at bounding box center [0, 0] width 0 height 0
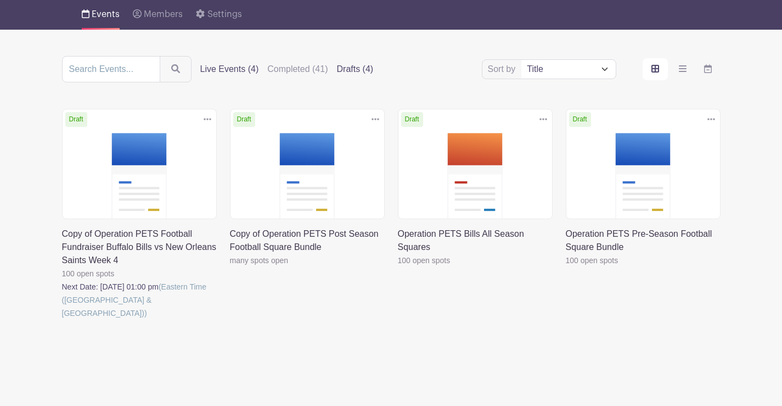
click at [243, 70] on label "Live Events (4)" at bounding box center [229, 69] width 59 height 13
click at [0, 0] on input "Live Events (4)" at bounding box center [0, 0] width 0 height 0
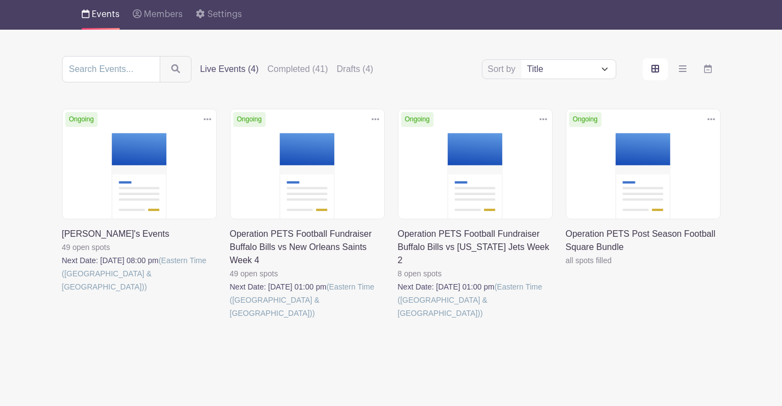
click at [210, 119] on icon at bounding box center [208, 119] width 8 height 2
click at [62, 293] on link at bounding box center [62, 293] width 0 height 0
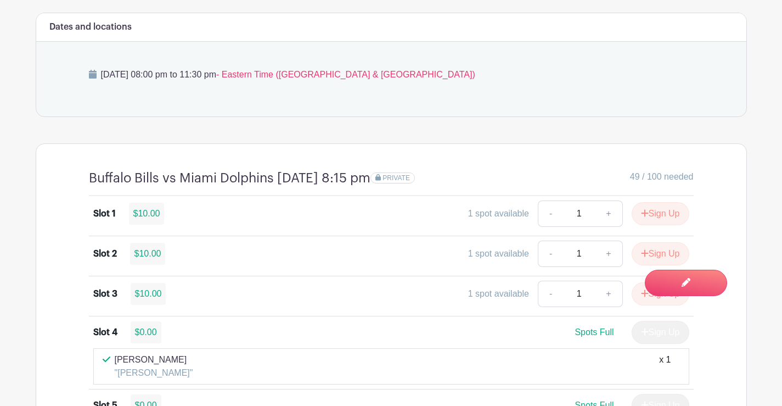
scroll to position [659, 0]
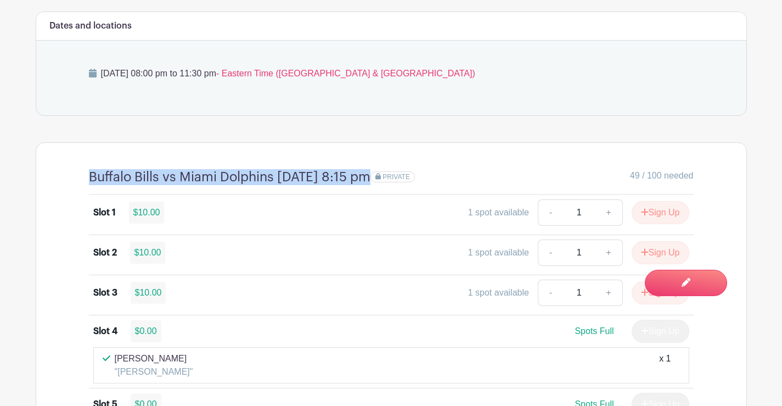
drag, startPoint x: 504, startPoint y: 175, endPoint x: 83, endPoint y: 180, distance: 420.6
copy div "Buffalo Bills vs Miami Dolphins [DATE] 8:15 pm"
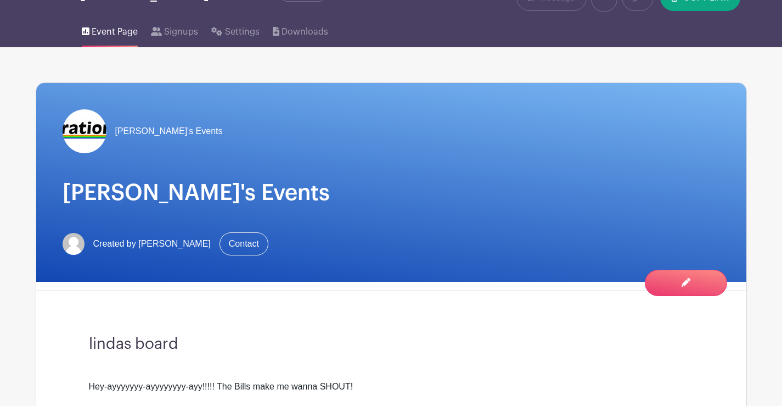
scroll to position [0, 0]
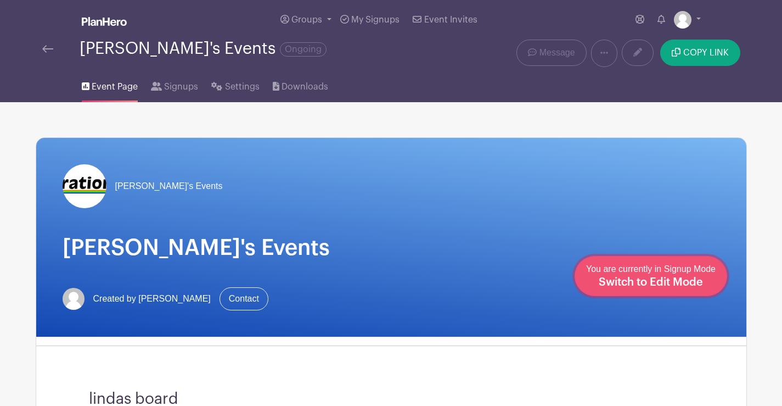
click at [699, 281] on span "Switch to Edit Mode" at bounding box center [651, 282] width 104 height 11
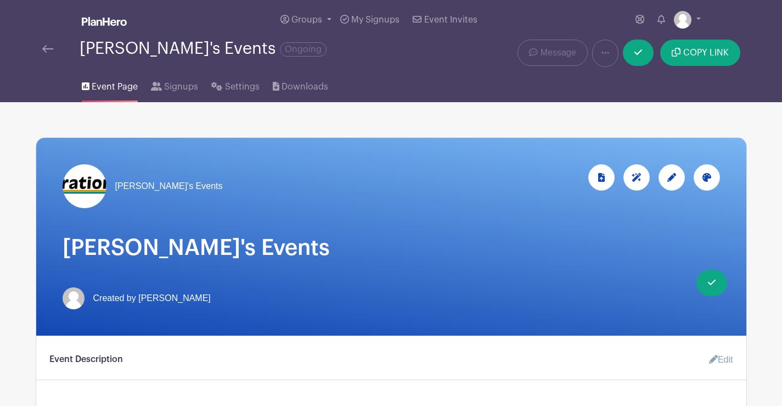
click at [665, 178] on div at bounding box center [672, 177] width 26 height 26
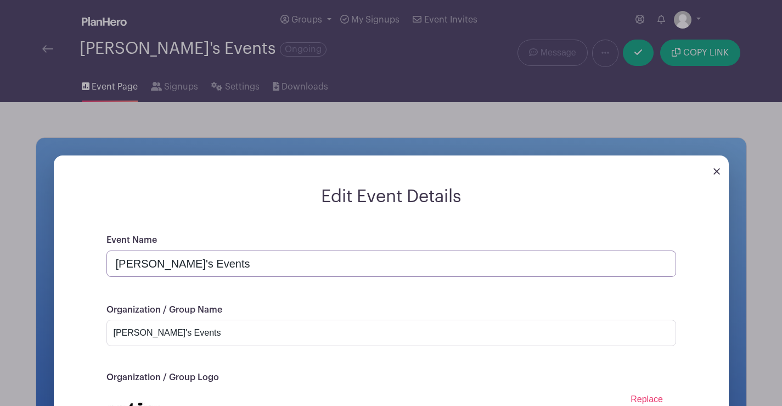
drag, startPoint x: 147, startPoint y: 262, endPoint x: 95, endPoint y: 262, distance: 51.6
click at [95, 262] on div "Event Name Linda's Events Organization / Group Name Linda's Events Organization…" at bounding box center [391, 390] width 623 height 315
paste input "Buffalo Bills vs Miami Dolphins [DATE] 8:15 pm"
type input "Buffalo Bills vs Miami Dolphins [DATE] 8:15 pm"
drag, startPoint x: 197, startPoint y: 331, endPoint x: 107, endPoint y: 327, distance: 89.6
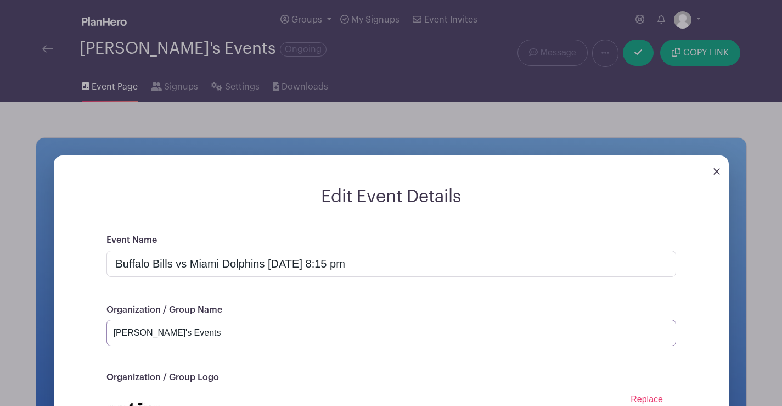
click at [107, 327] on input "[PERSON_NAME]'s Events" at bounding box center [392, 333] width 570 height 26
paste input "Buffalo Bills vs Miami Dolphins [DATE] 8:15 pm"
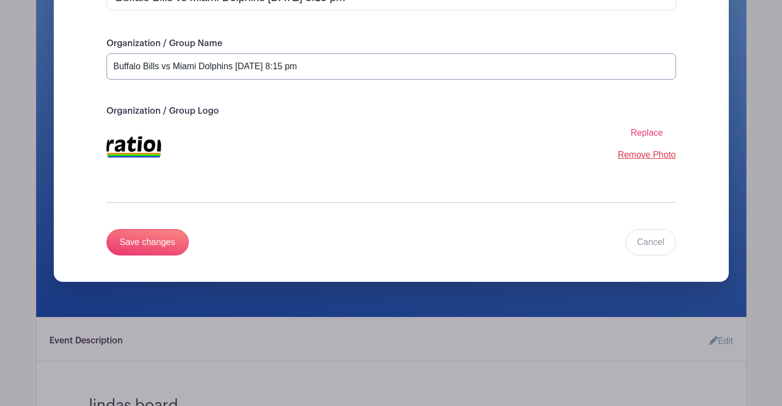
scroll to position [329, 0]
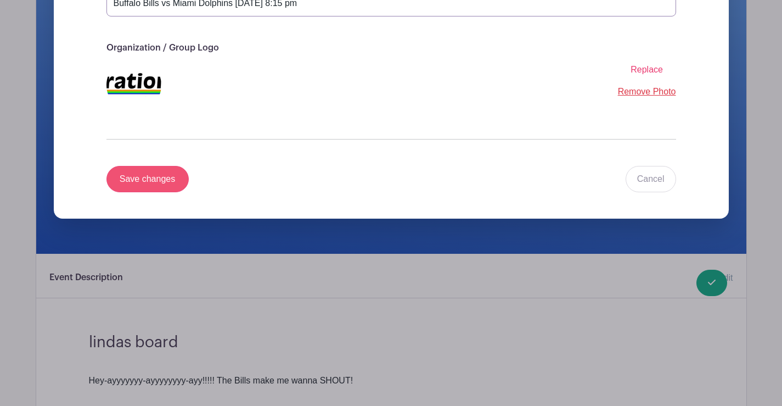
type input "Buffalo Bills vs Miami Dolphins [DATE] 8:15 pm"
click at [156, 188] on input "Save changes" at bounding box center [148, 179] width 82 height 26
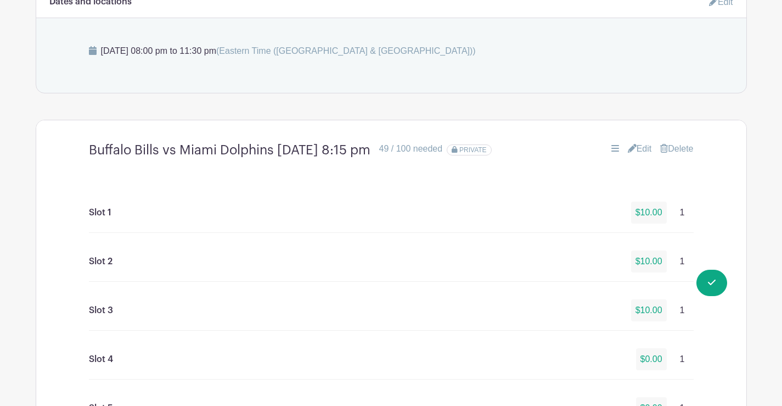
scroll to position [767, 0]
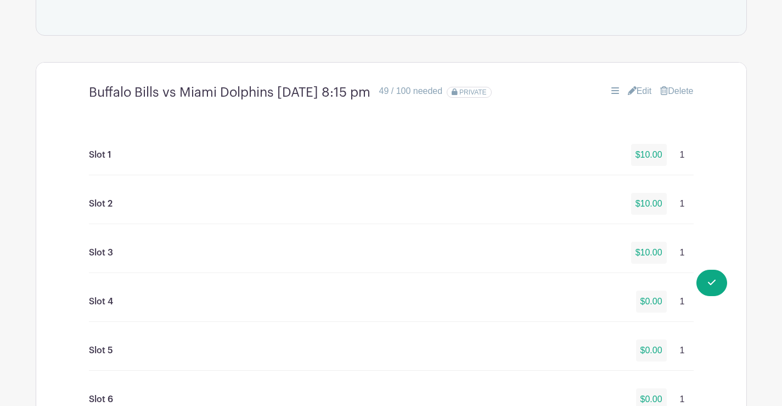
click at [645, 98] on link "Edit" at bounding box center [640, 91] width 24 height 13
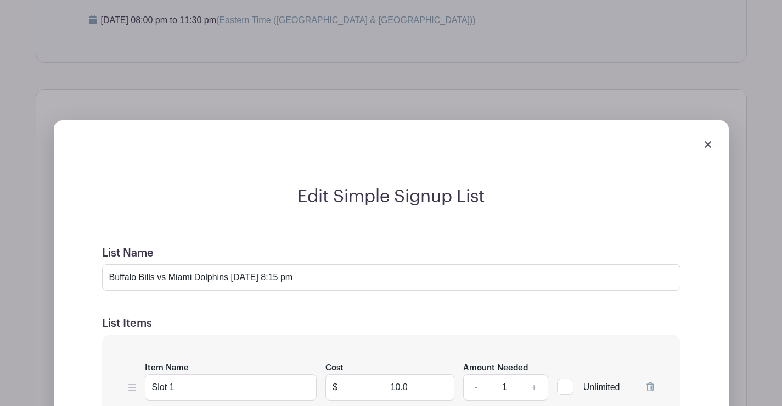
scroll to position [602, 0]
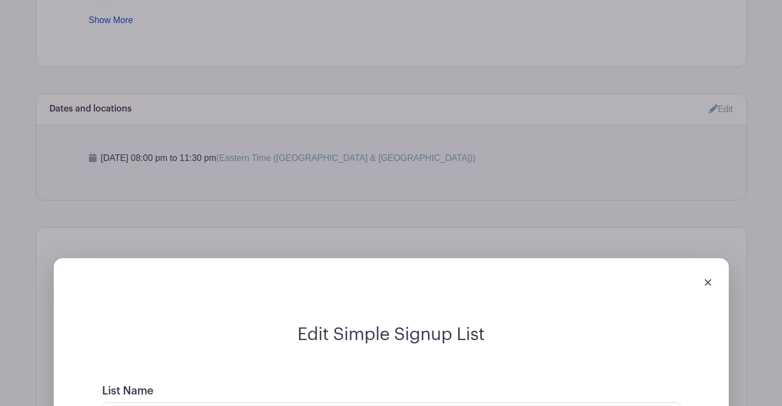
click at [711, 298] on div at bounding box center [392, 282] width 658 height 31
click at [711, 286] on img at bounding box center [708, 282] width 7 height 7
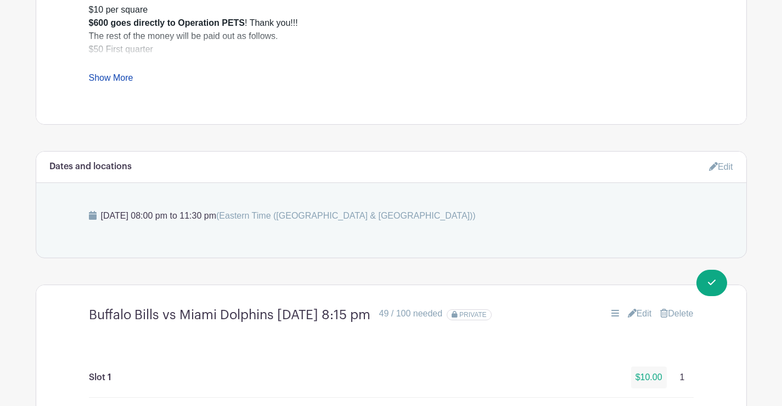
scroll to position [438, 0]
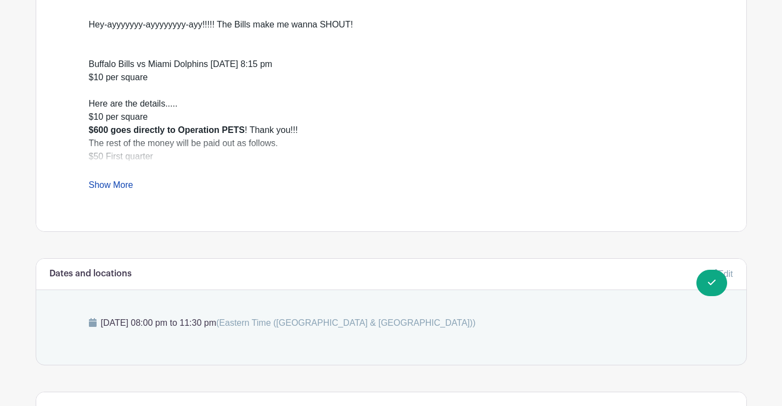
click at [132, 194] on link "Show More" at bounding box center [111, 187] width 44 height 14
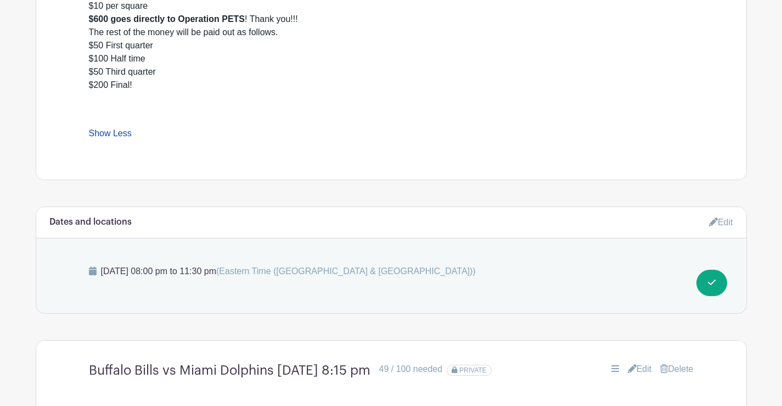
scroll to position [547, 0]
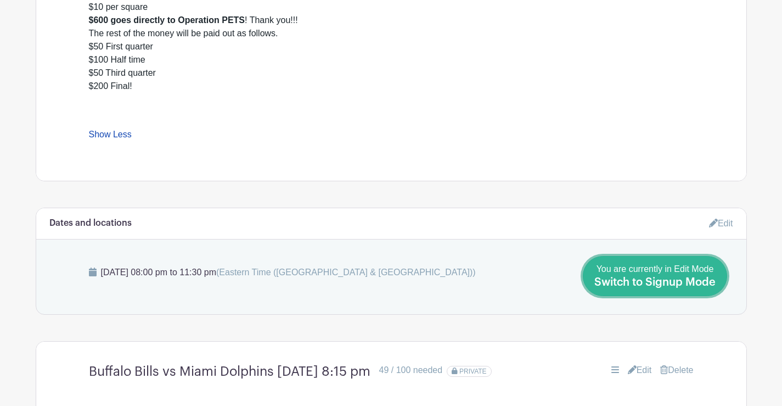
click at [706, 276] on div "You are currently in Edit Mode Switch to Signup Mode" at bounding box center [655, 275] width 121 height 27
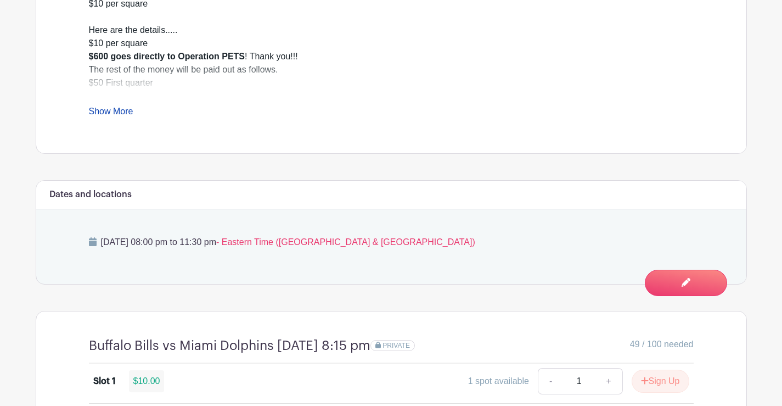
scroll to position [494, 0]
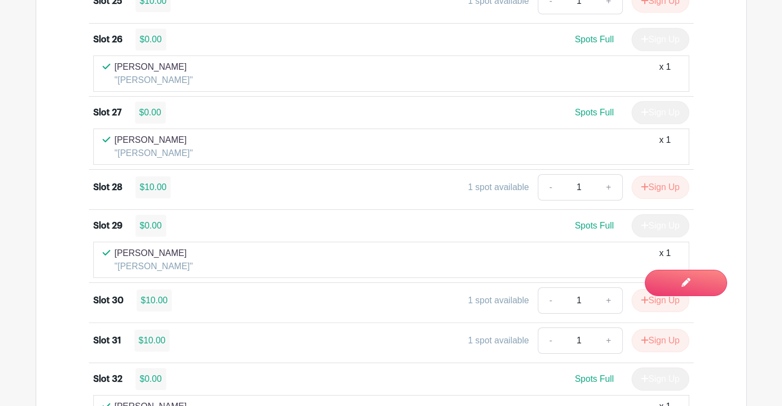
scroll to position [2241, 0]
